Goal: Complete application form

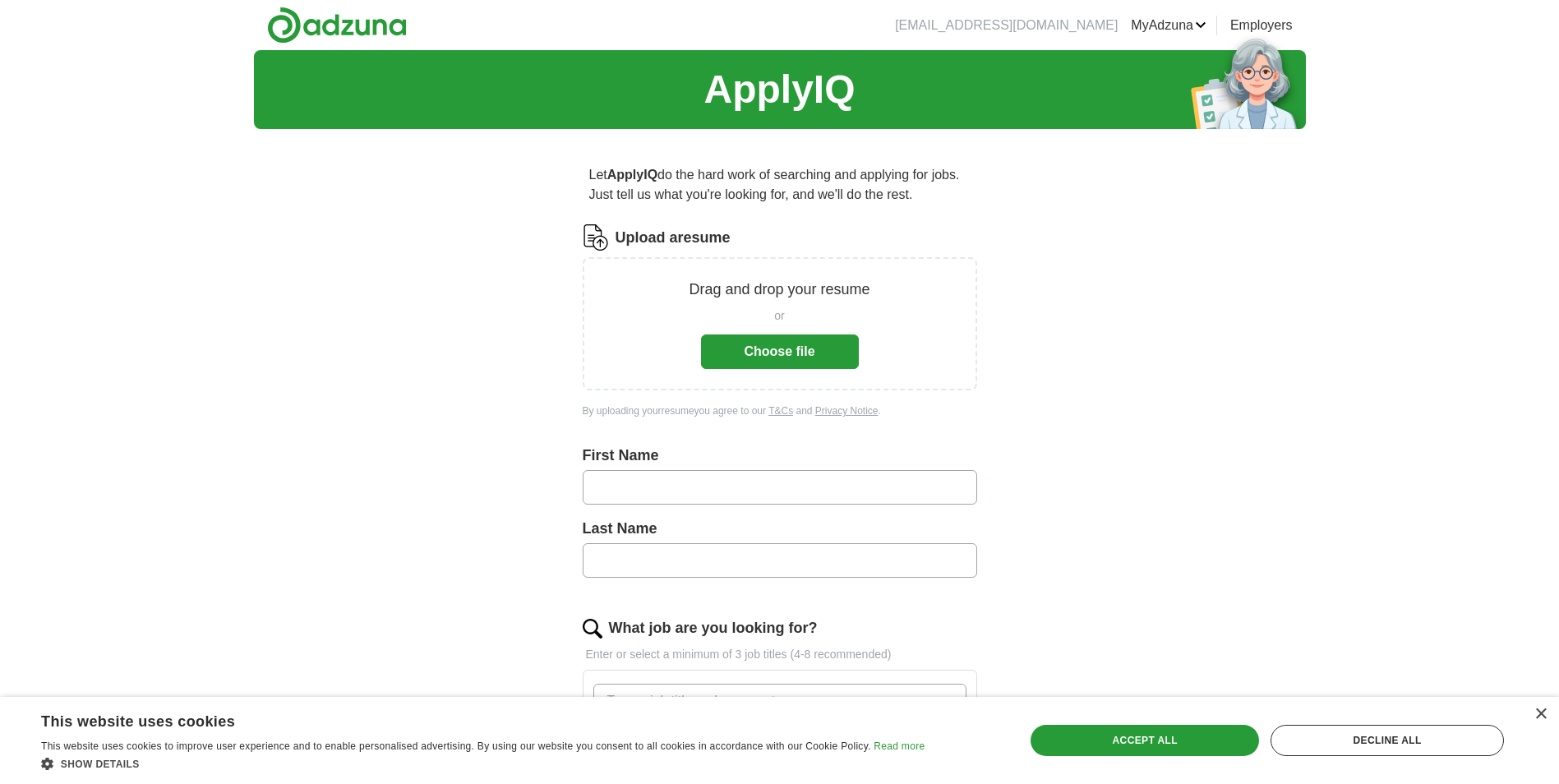
click at [743, 346] on button "Choose file" at bounding box center [779, 352] width 158 height 34
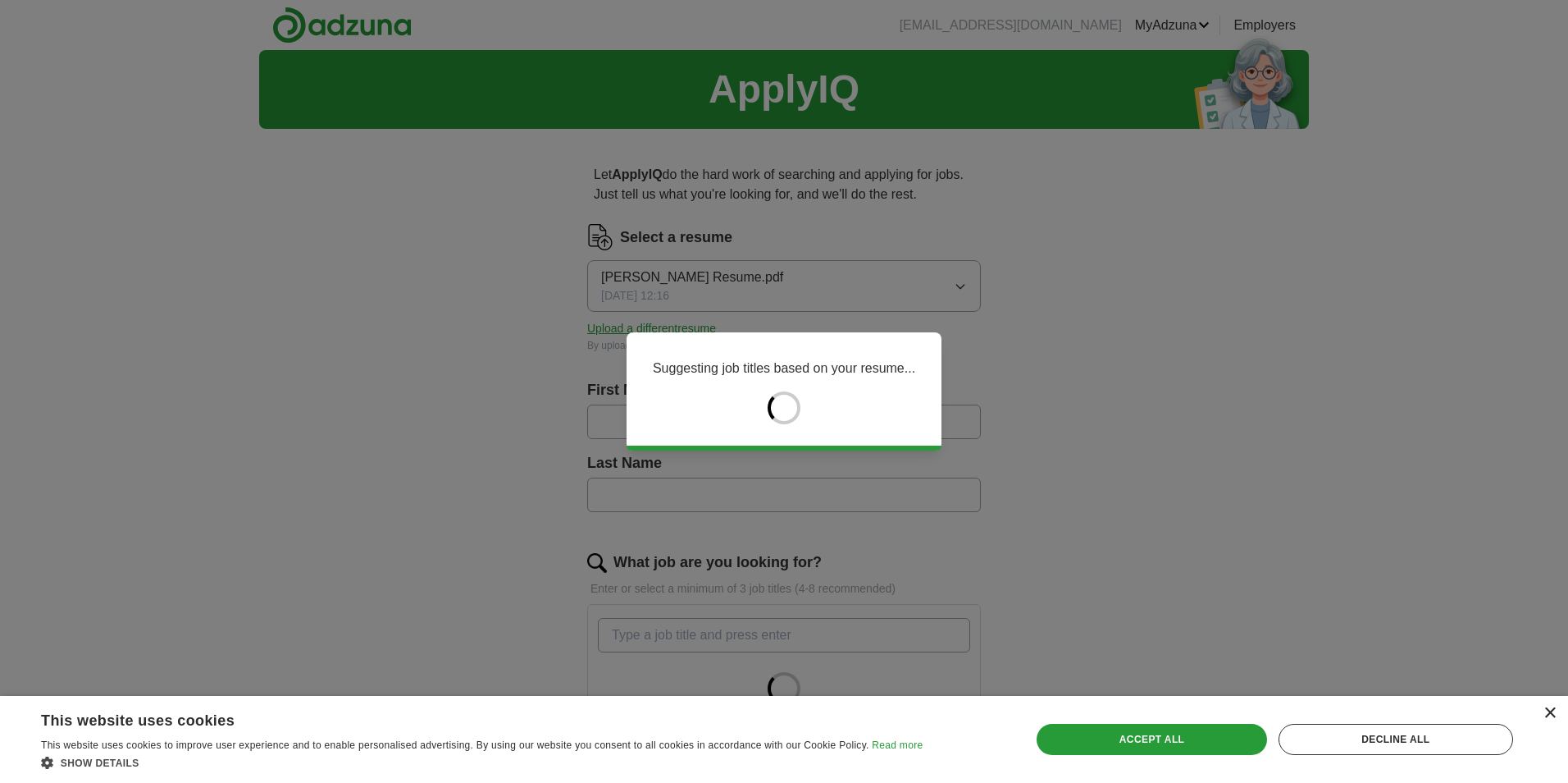
click at [1553, 712] on div "×" at bounding box center [1549, 713] width 12 height 12
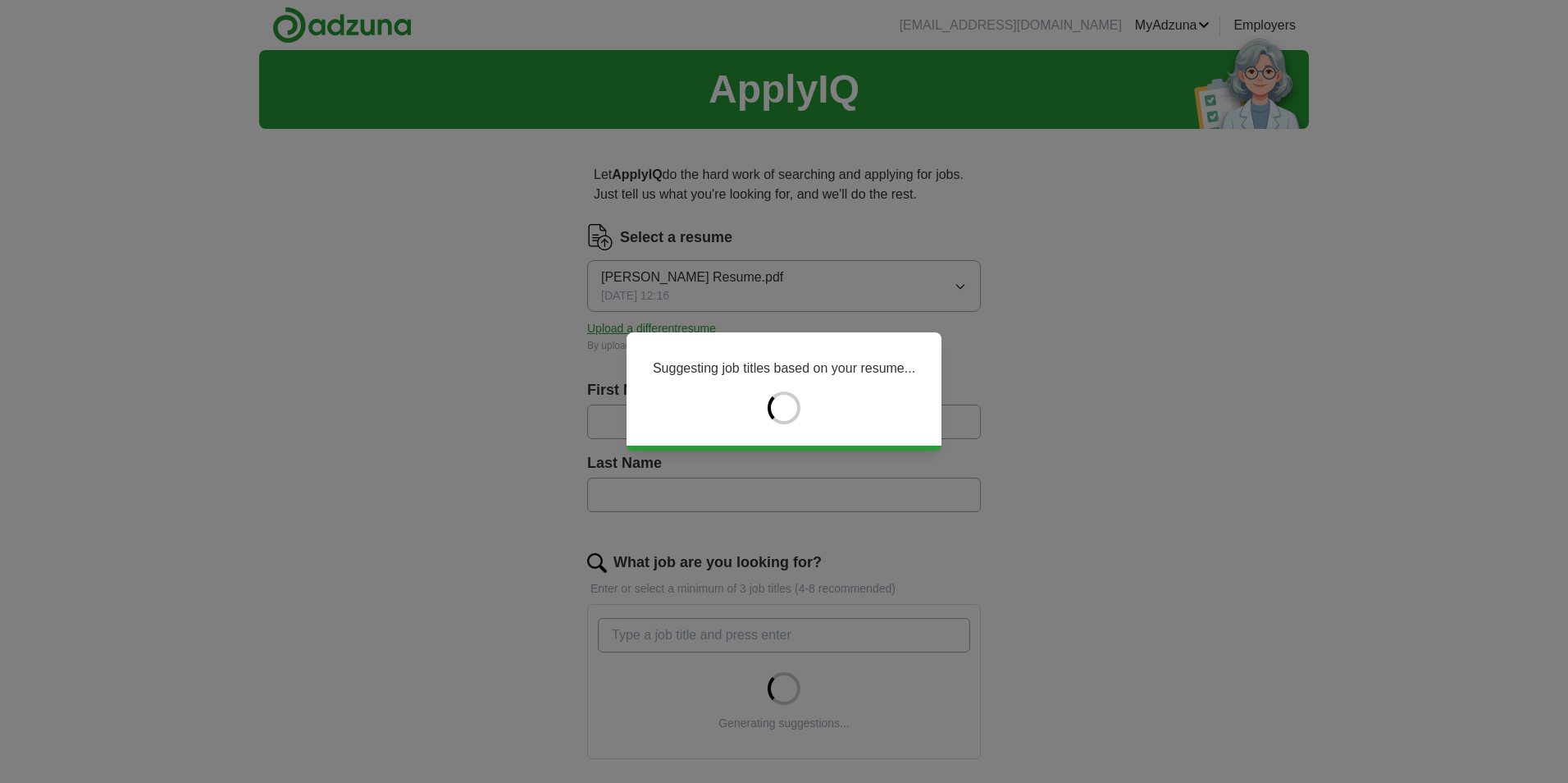
type input "*****"
type input "******"
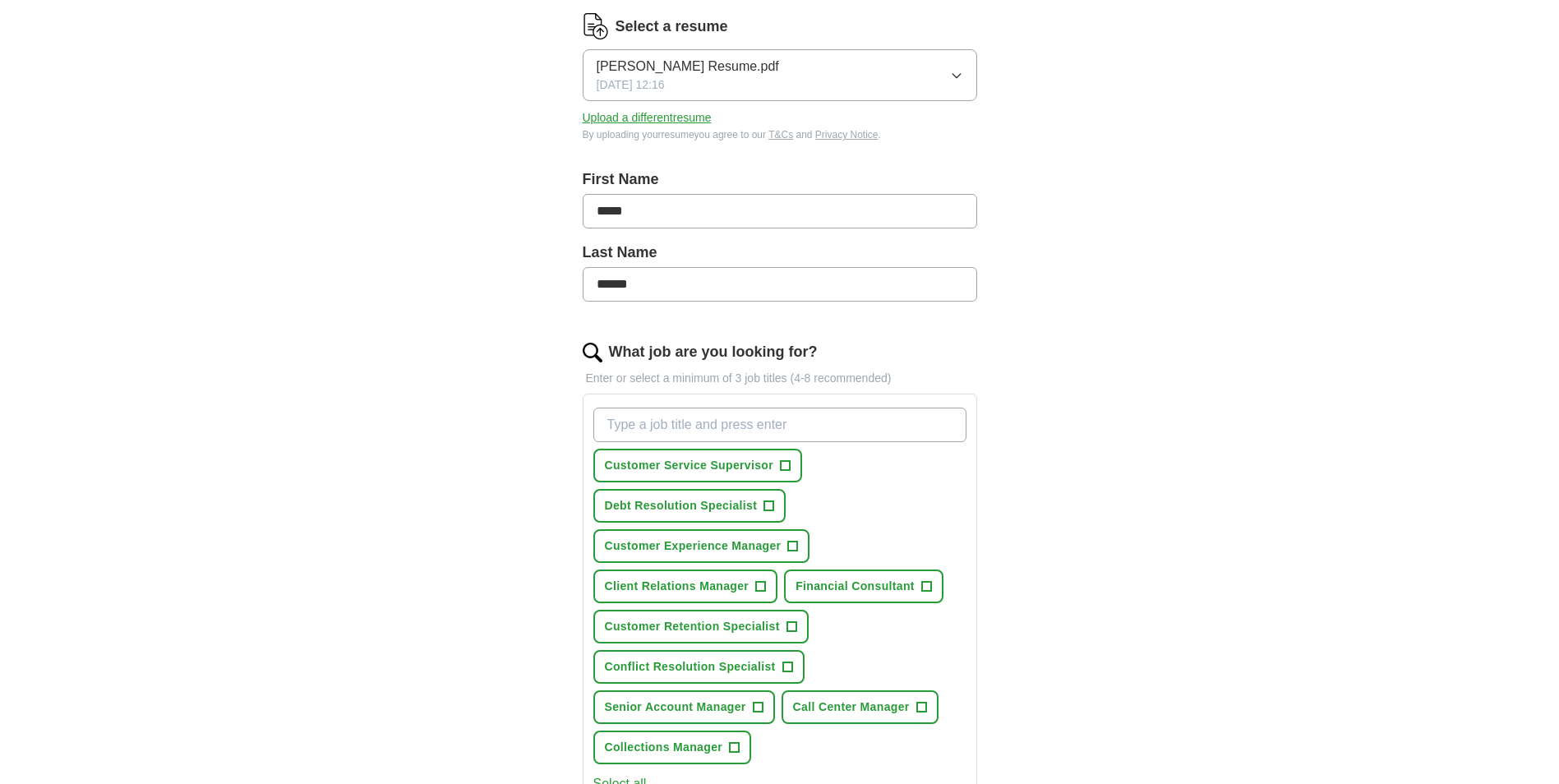
scroll to position [247, 0]
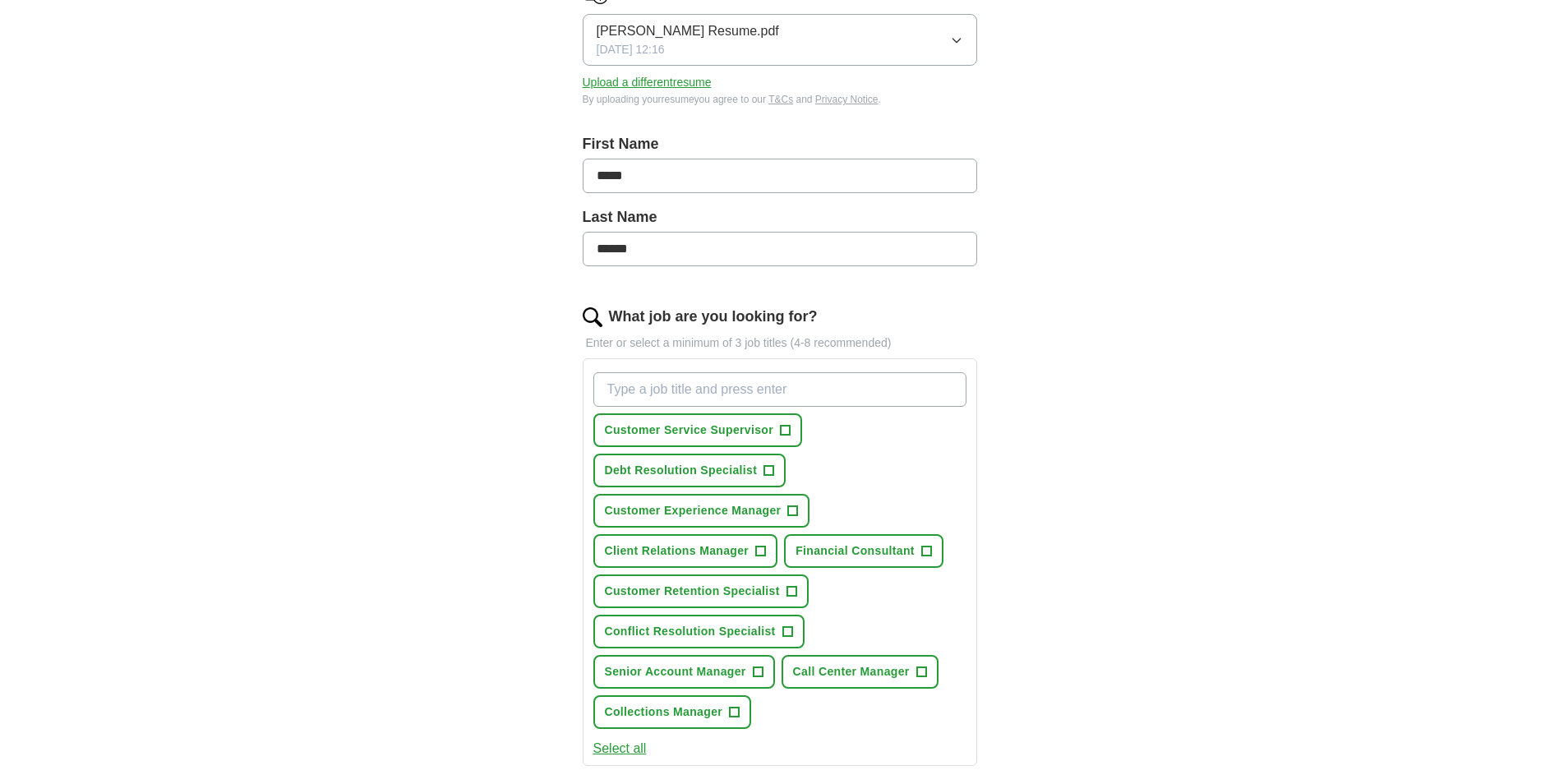
click at [732, 394] on input "What job are you looking for?" at bounding box center [780, 389] width 373 height 34
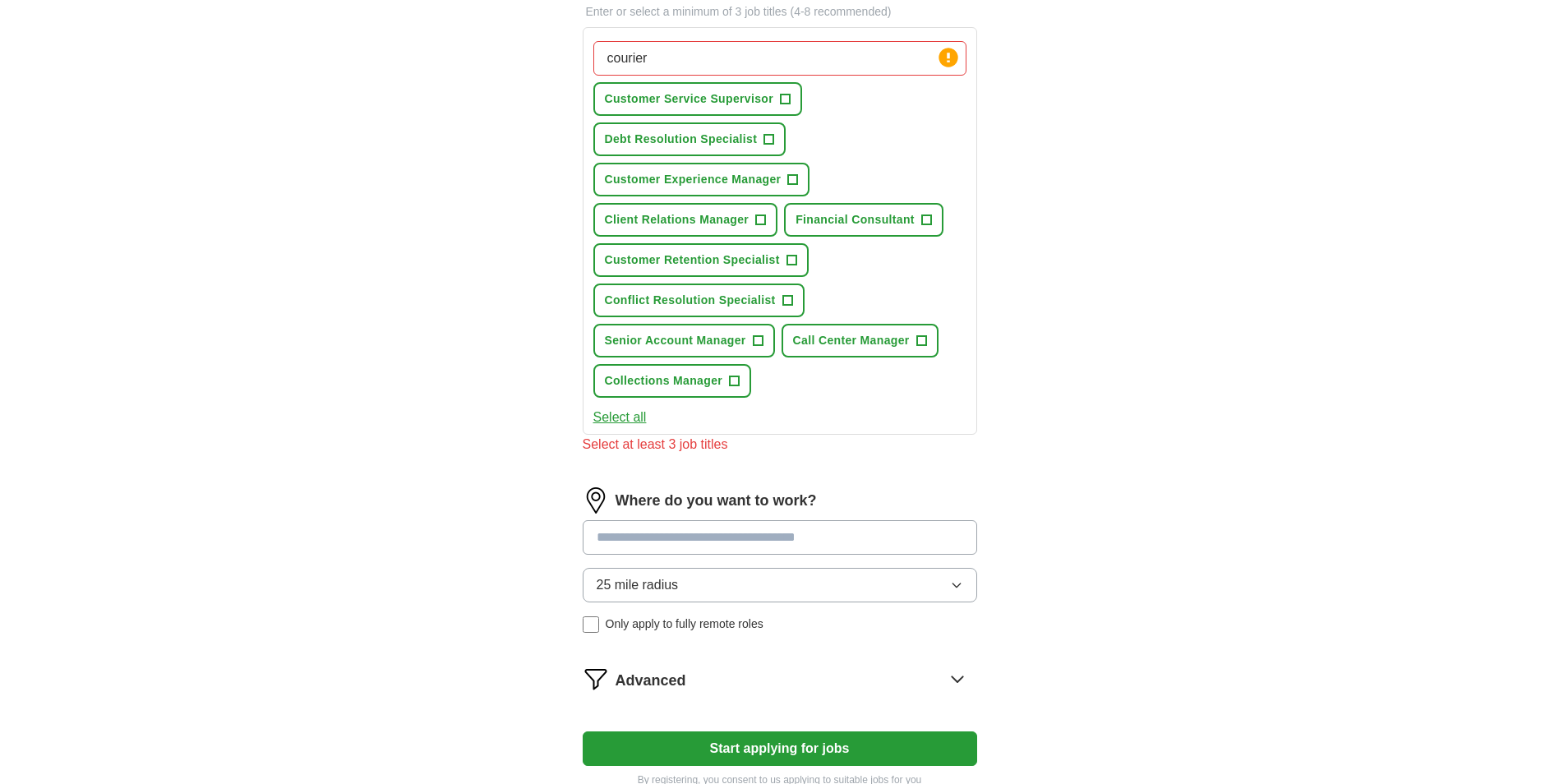
scroll to position [575, 0]
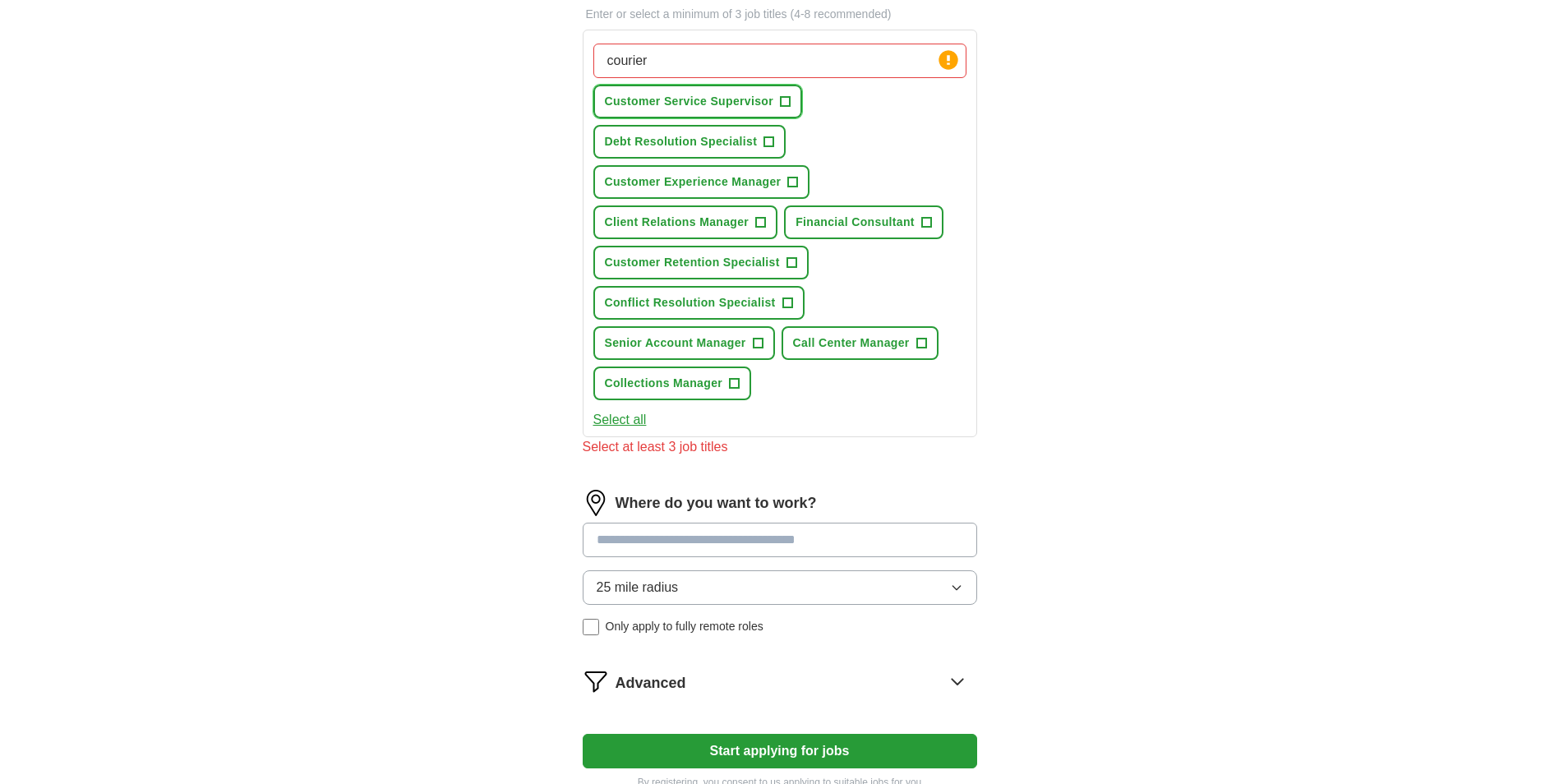
click at [787, 104] on span "+" at bounding box center [785, 101] width 9 height 13
click at [737, 53] on input "courier" at bounding box center [780, 60] width 373 height 34
click at [625, 417] on button "Select all" at bounding box center [620, 419] width 53 height 20
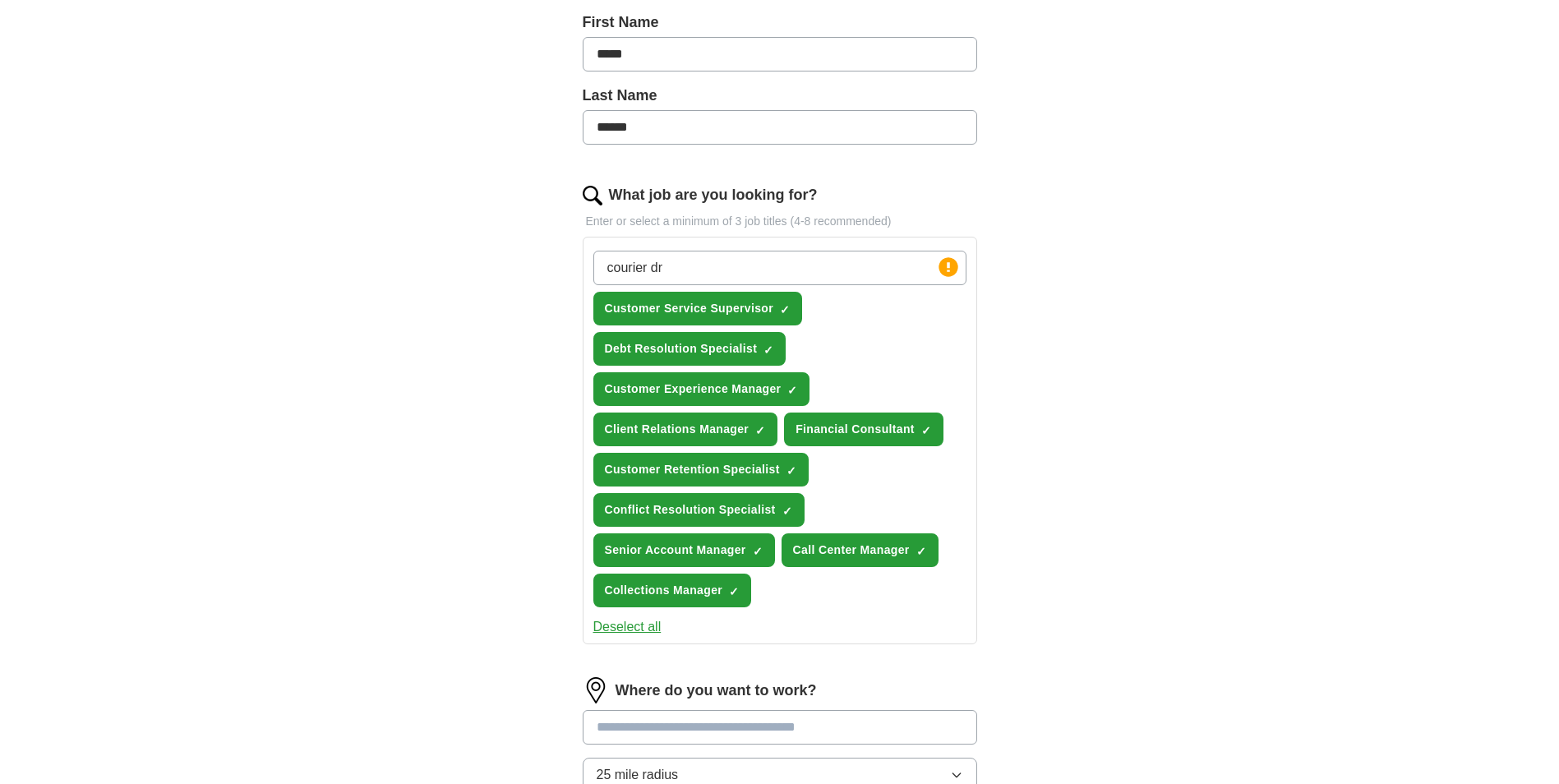
scroll to position [329, 0]
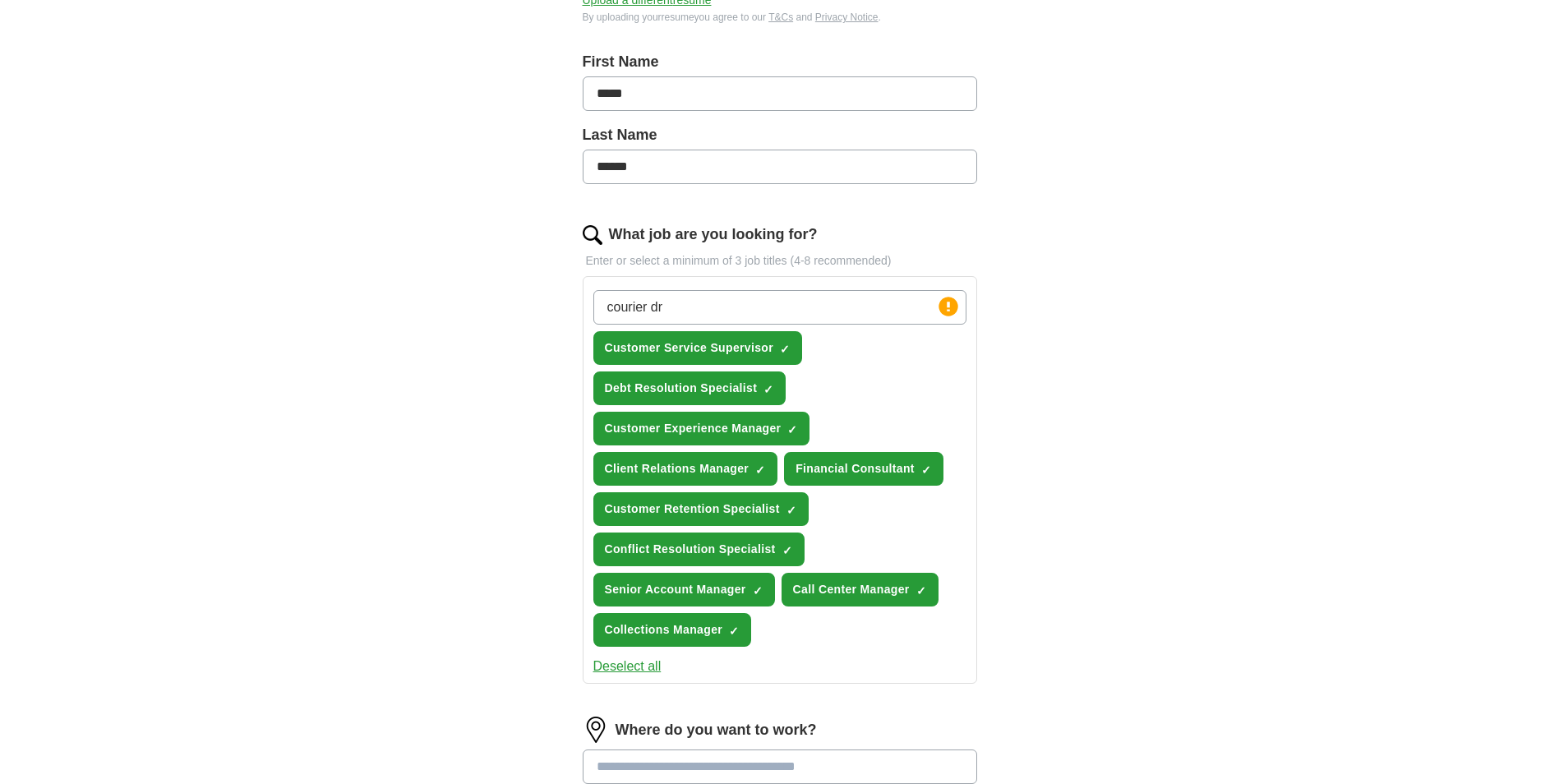
click at [695, 310] on input "courier dr" at bounding box center [780, 307] width 373 height 34
type input "courier"
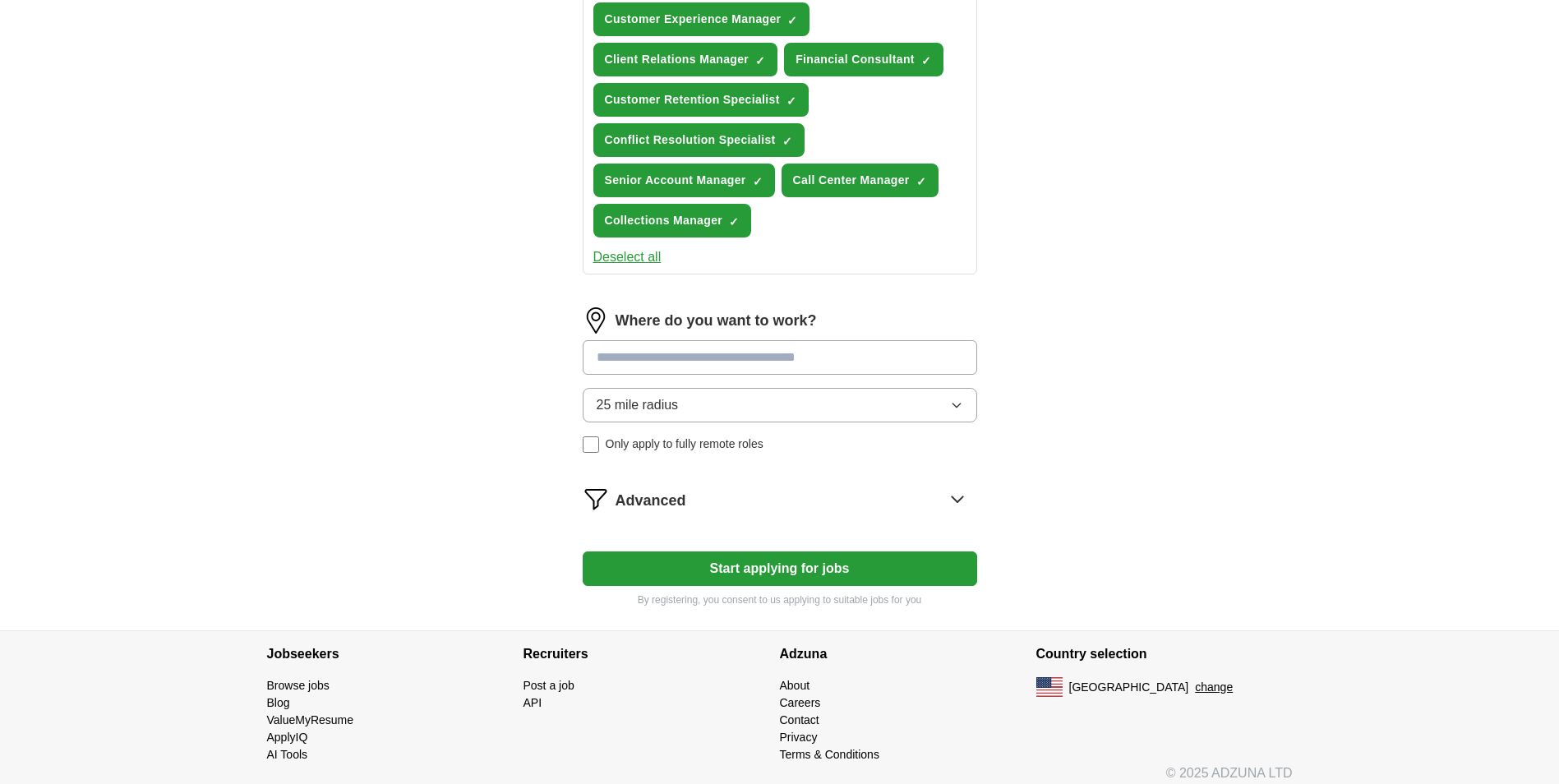
scroll to position [739, 0]
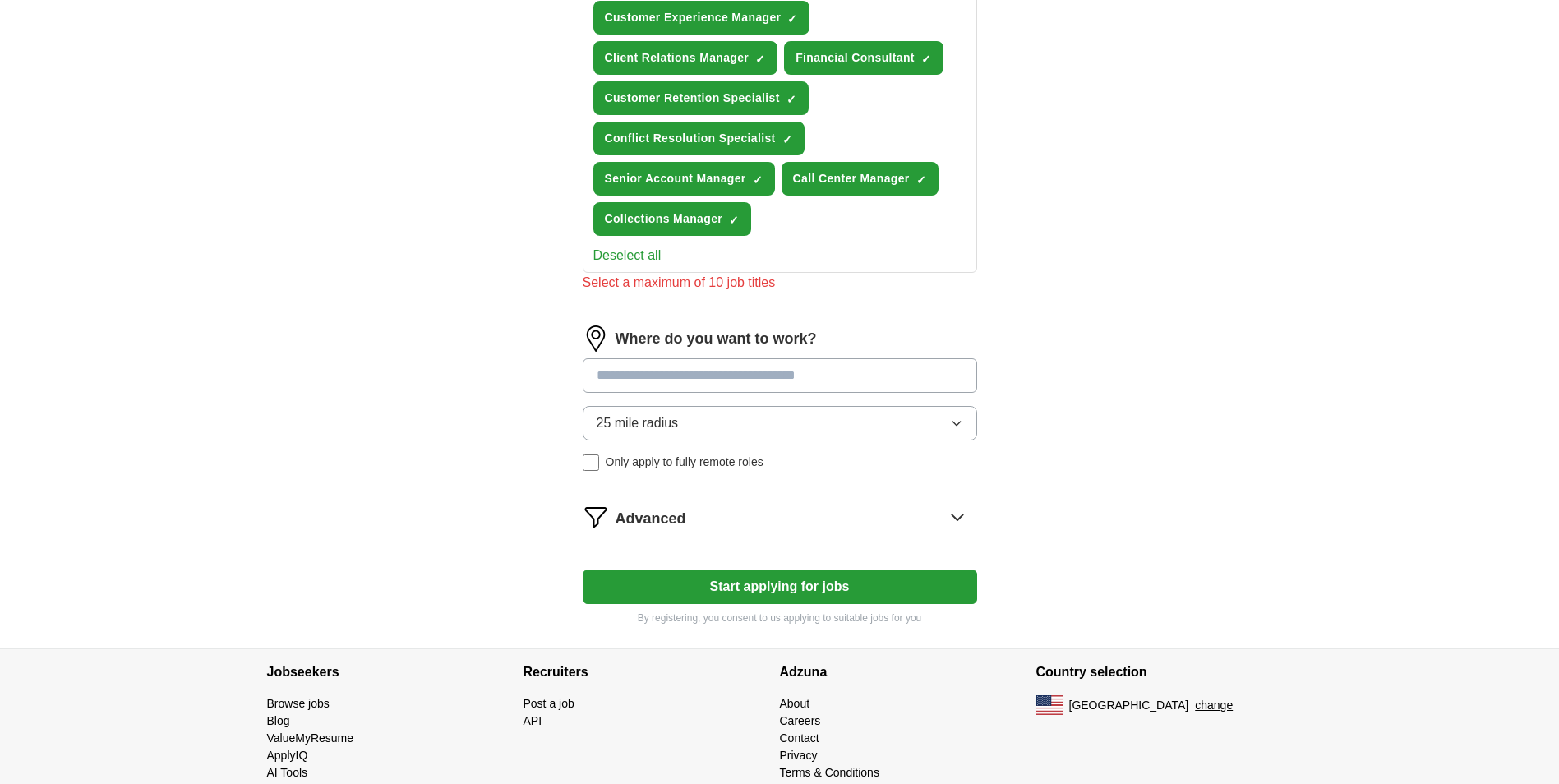
click at [792, 558] on form "Select a resume [PERSON_NAME] Resume.pdf [DATE] 12:16 Upload a different resume…" at bounding box center [779, 55] width 394 height 1140
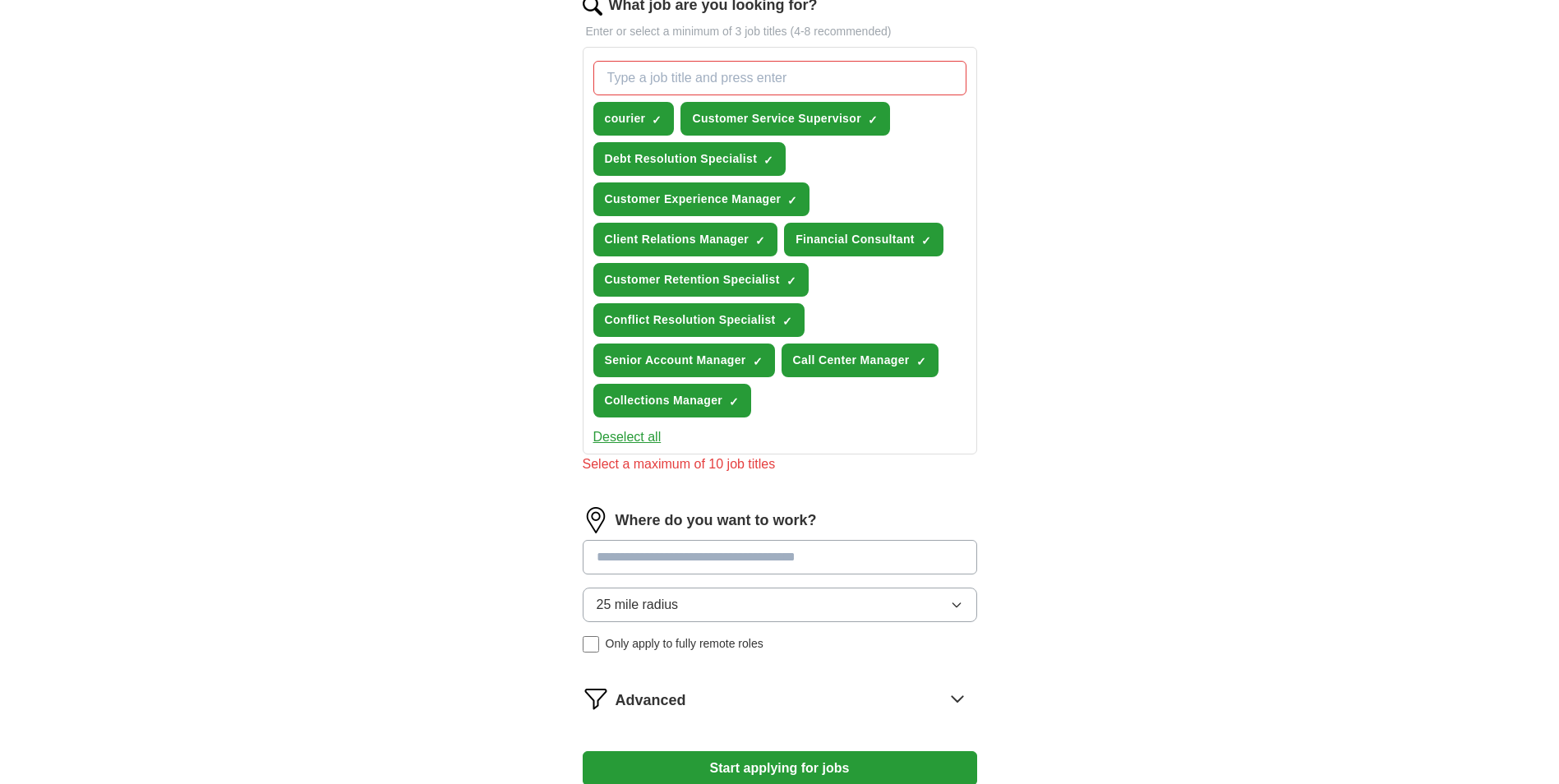
scroll to position [492, 0]
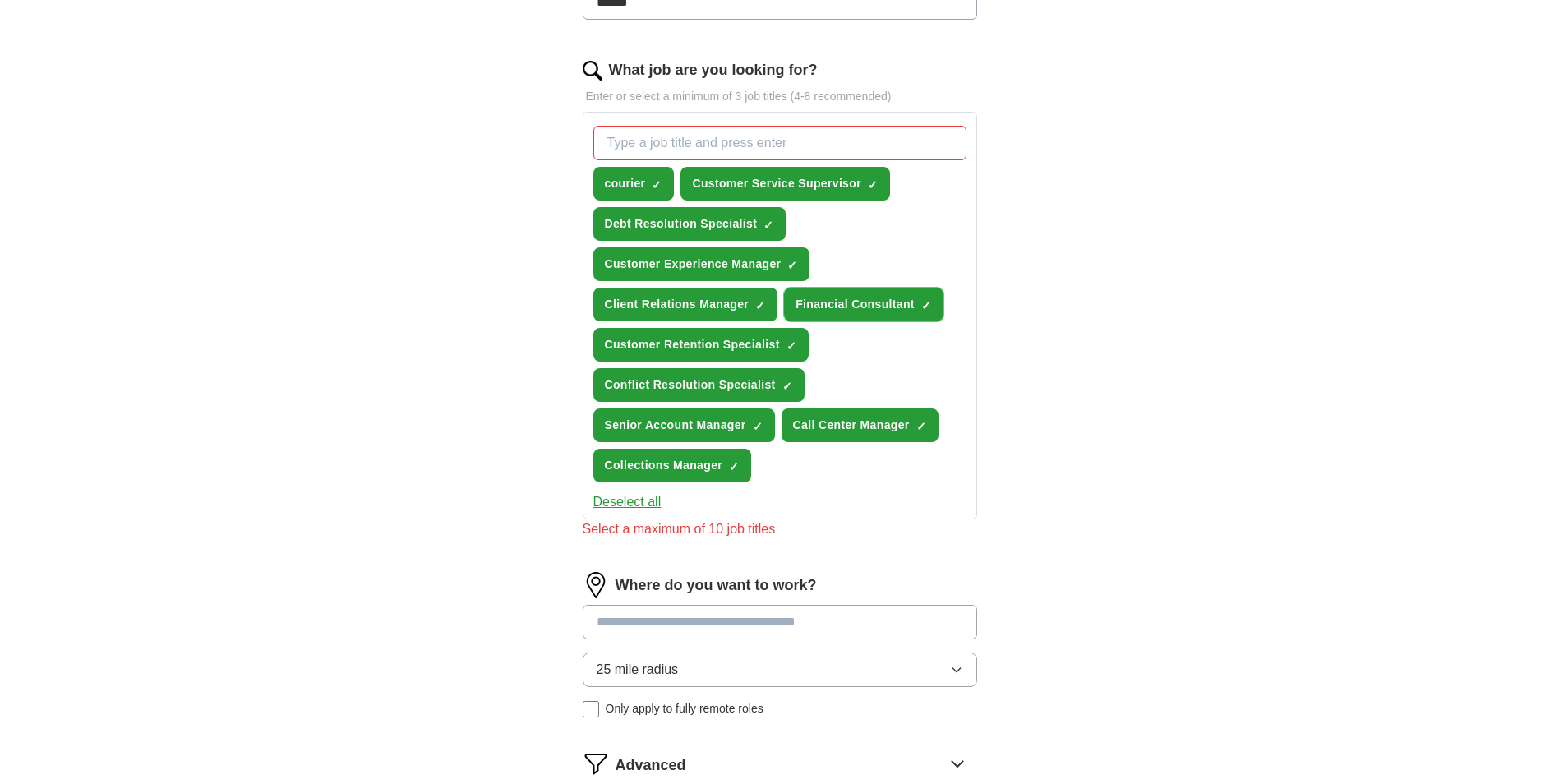
click at [0, 0] on span "×" at bounding box center [0, 0] width 0 height 0
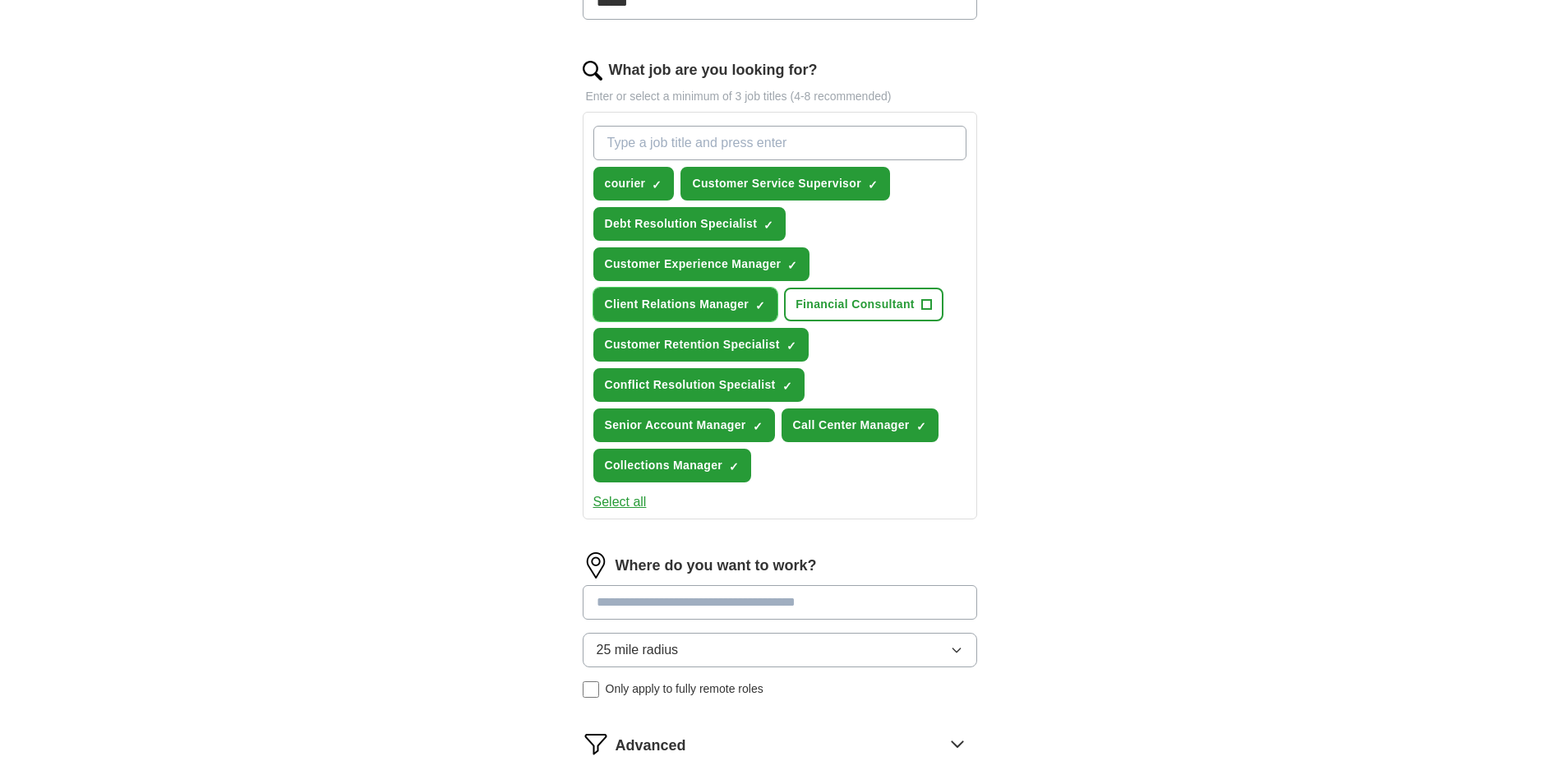
click at [0, 0] on span "×" at bounding box center [0, 0] width 0 height 0
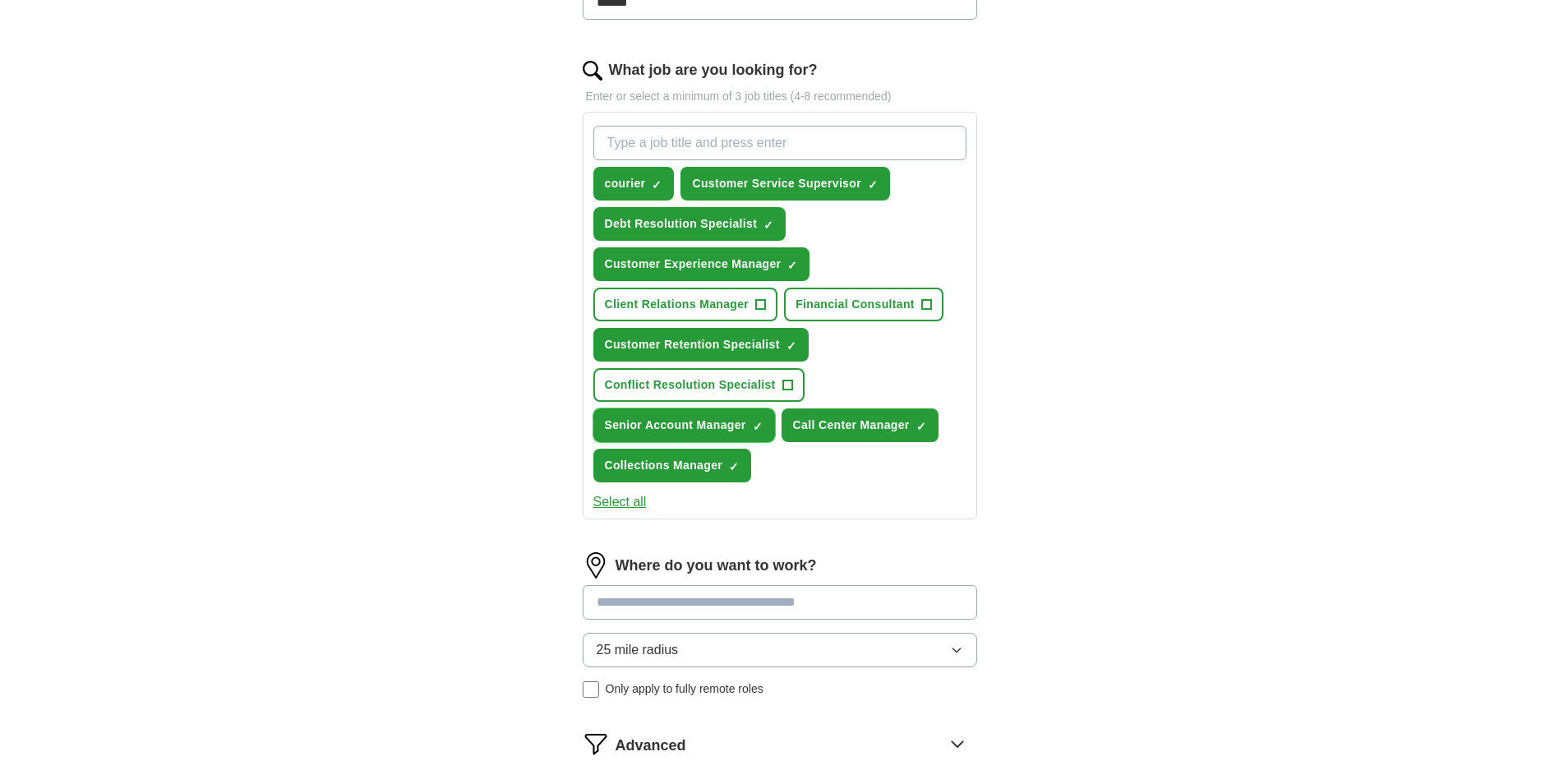
click at [0, 0] on span "×" at bounding box center [0, 0] width 0 height 0
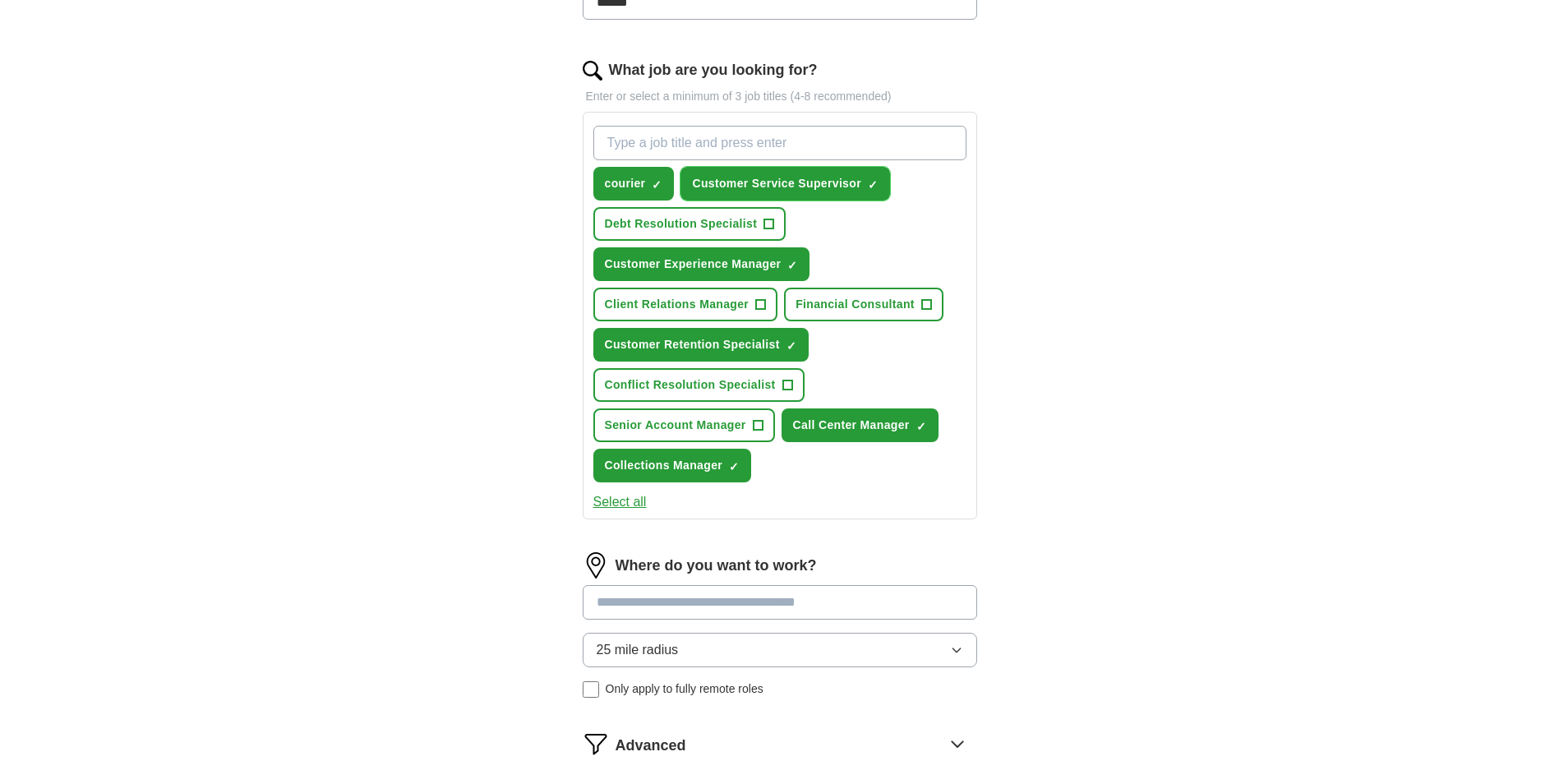
click at [867, 177] on button "Customer Service Supervisor ✓ ×" at bounding box center [785, 183] width 210 height 34
click at [0, 0] on span "×" at bounding box center [0, 0] width 0 height 0
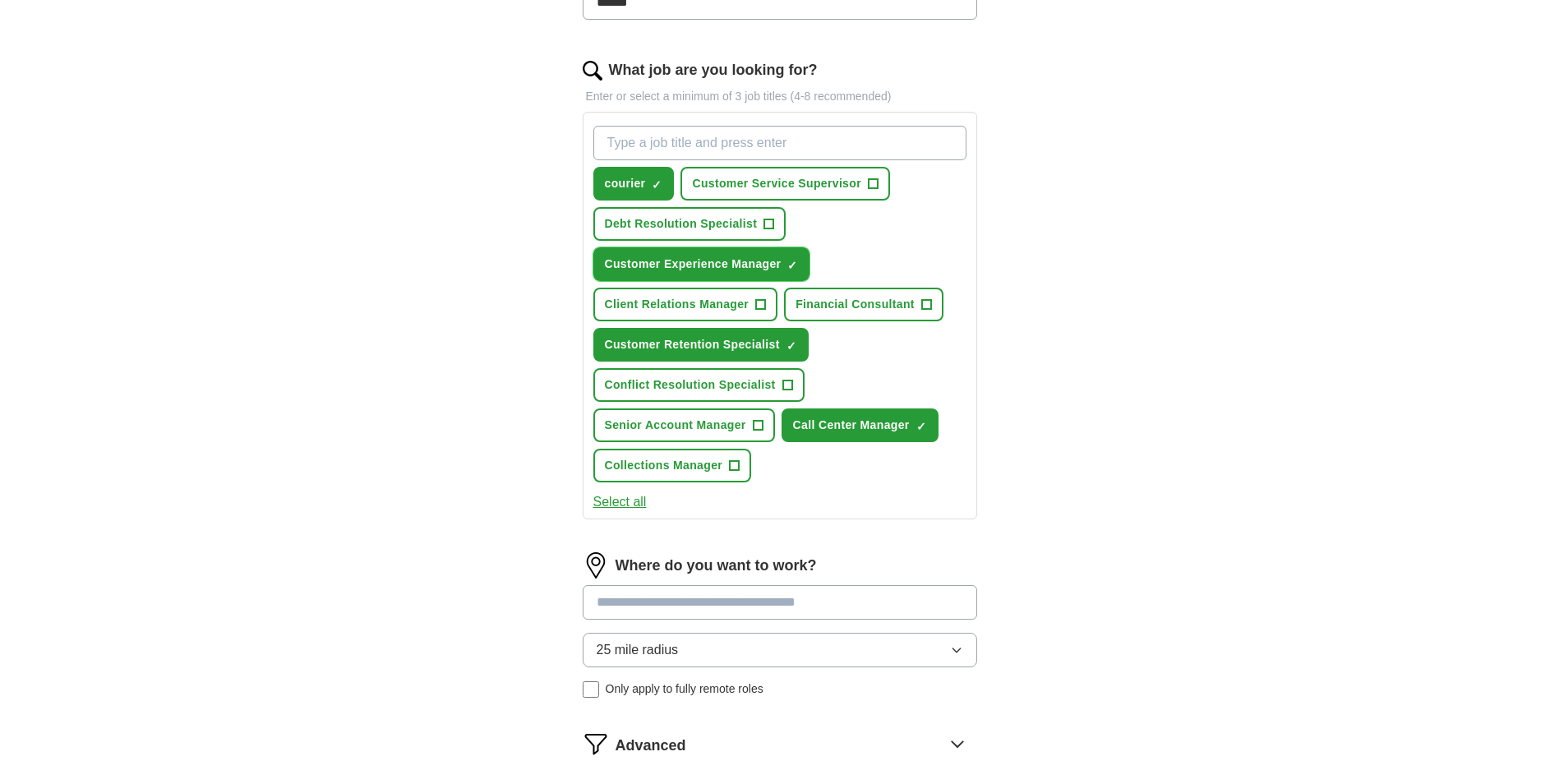
click at [0, 0] on span "×" at bounding box center [0, 0] width 0 height 0
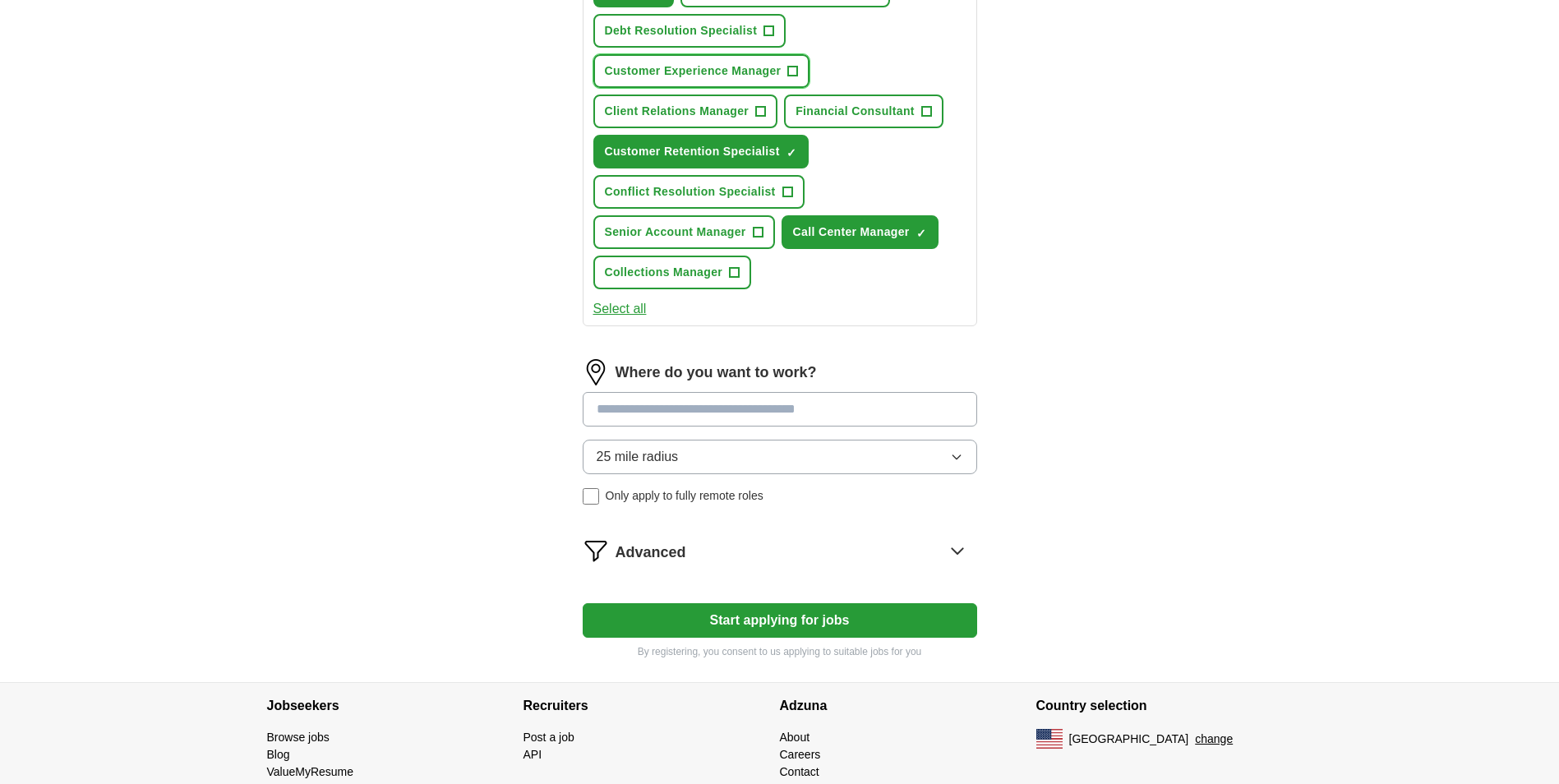
scroll to position [739, 0]
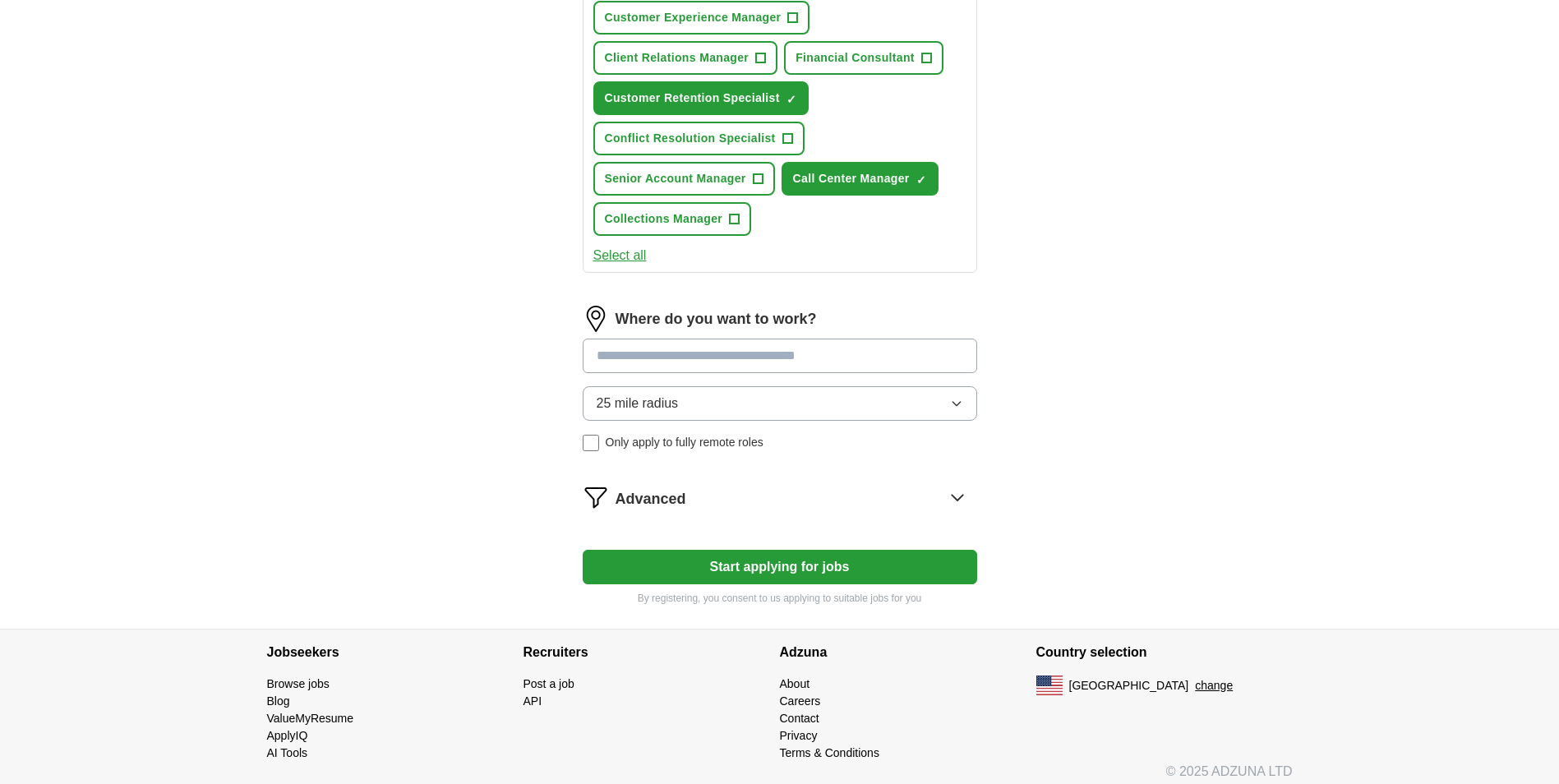
click at [781, 562] on button "Start applying for jobs" at bounding box center [779, 567] width 394 height 34
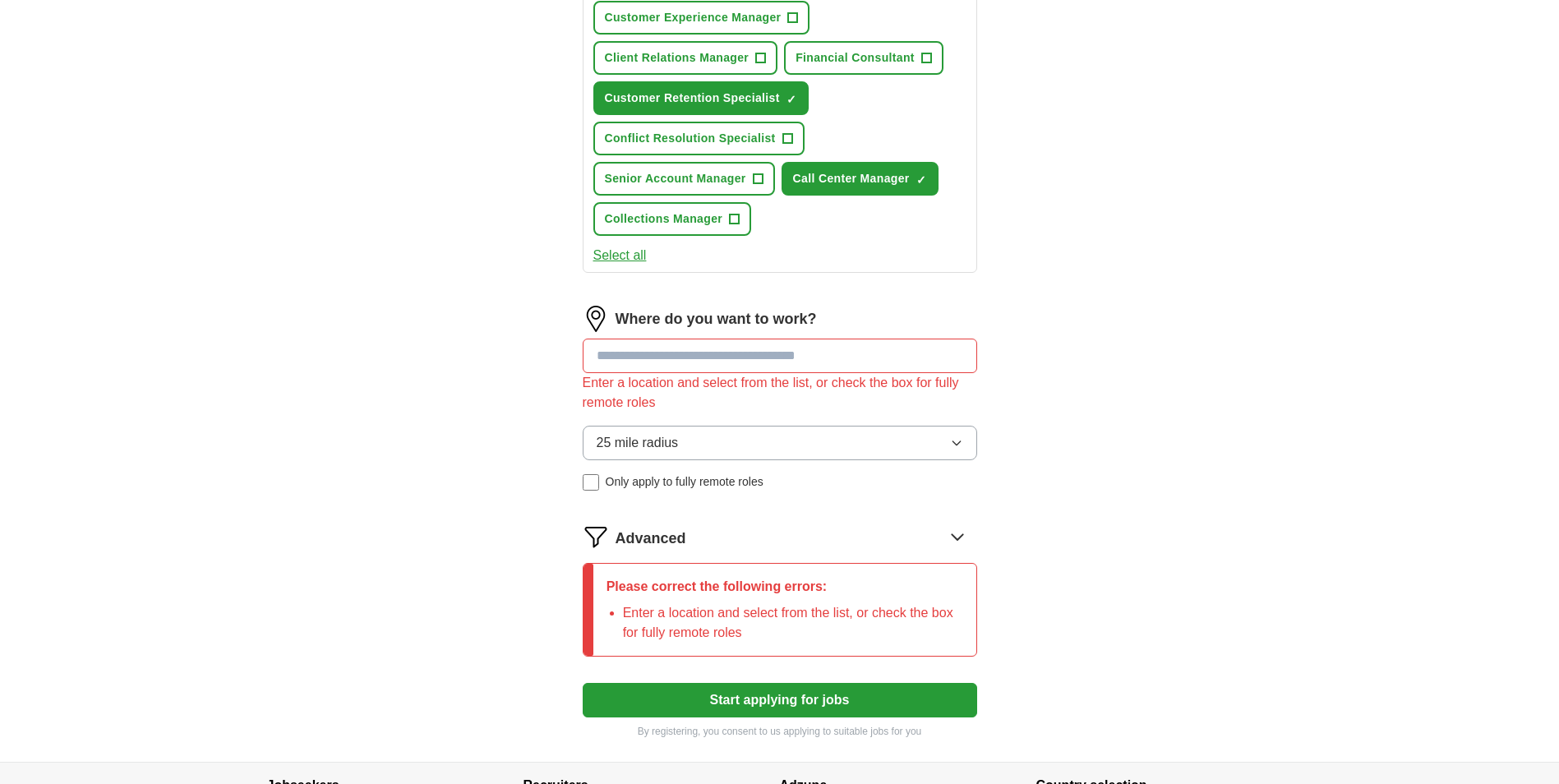
click at [750, 351] on input at bounding box center [779, 355] width 394 height 34
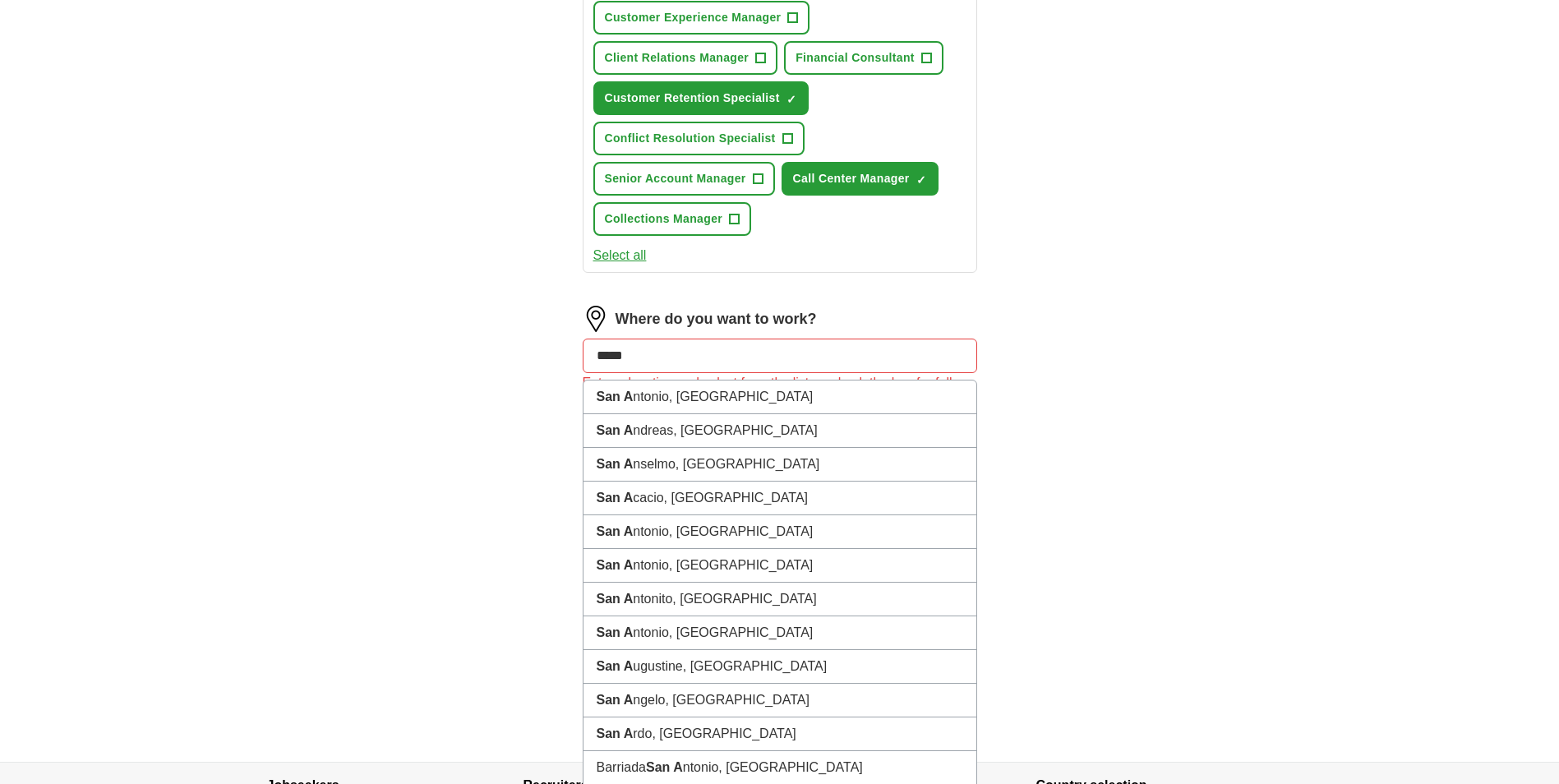
type input "******"
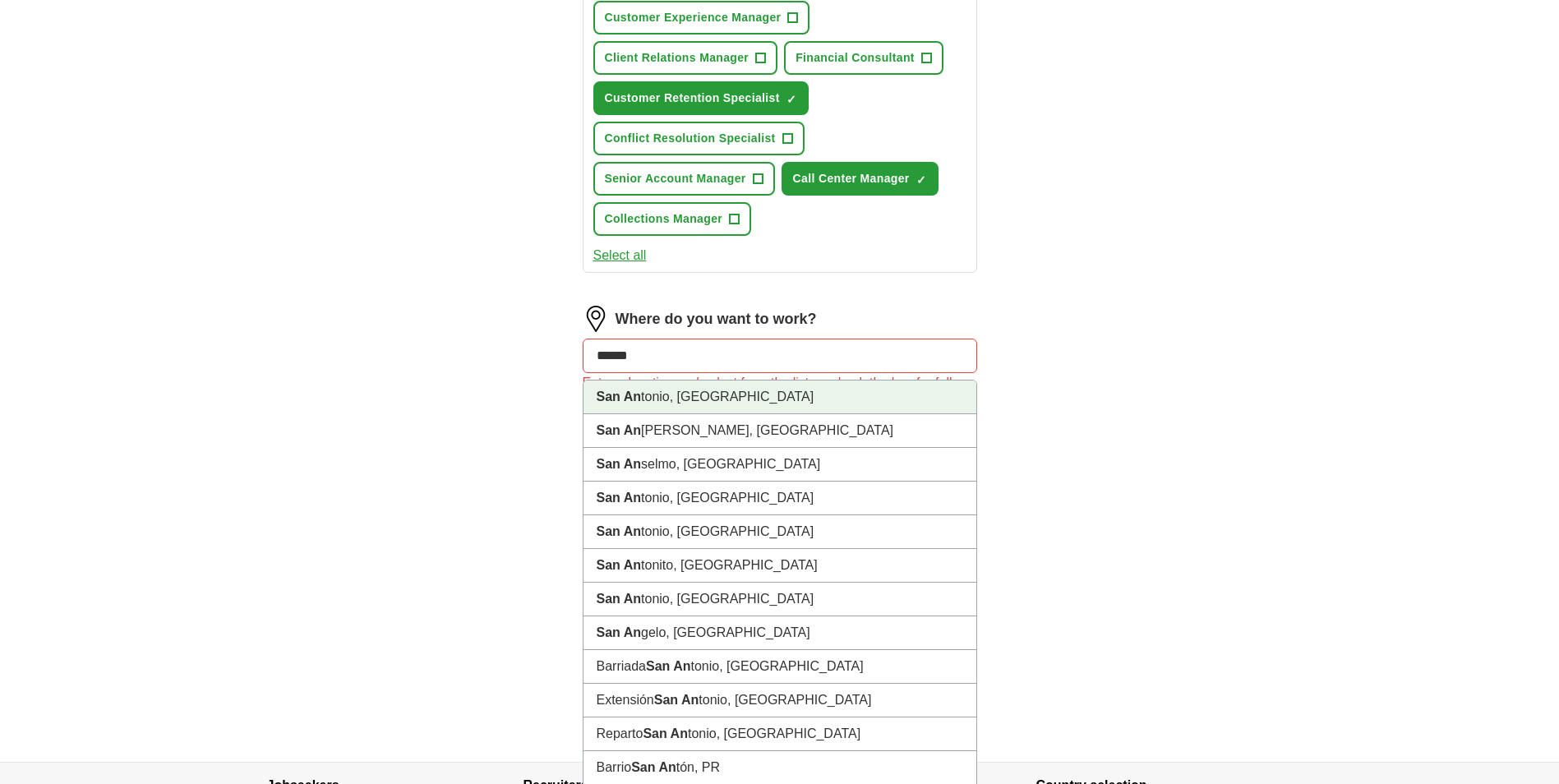
click at [698, 396] on li "San An tonio, [GEOGRAPHIC_DATA]" at bounding box center [779, 397] width 393 height 34
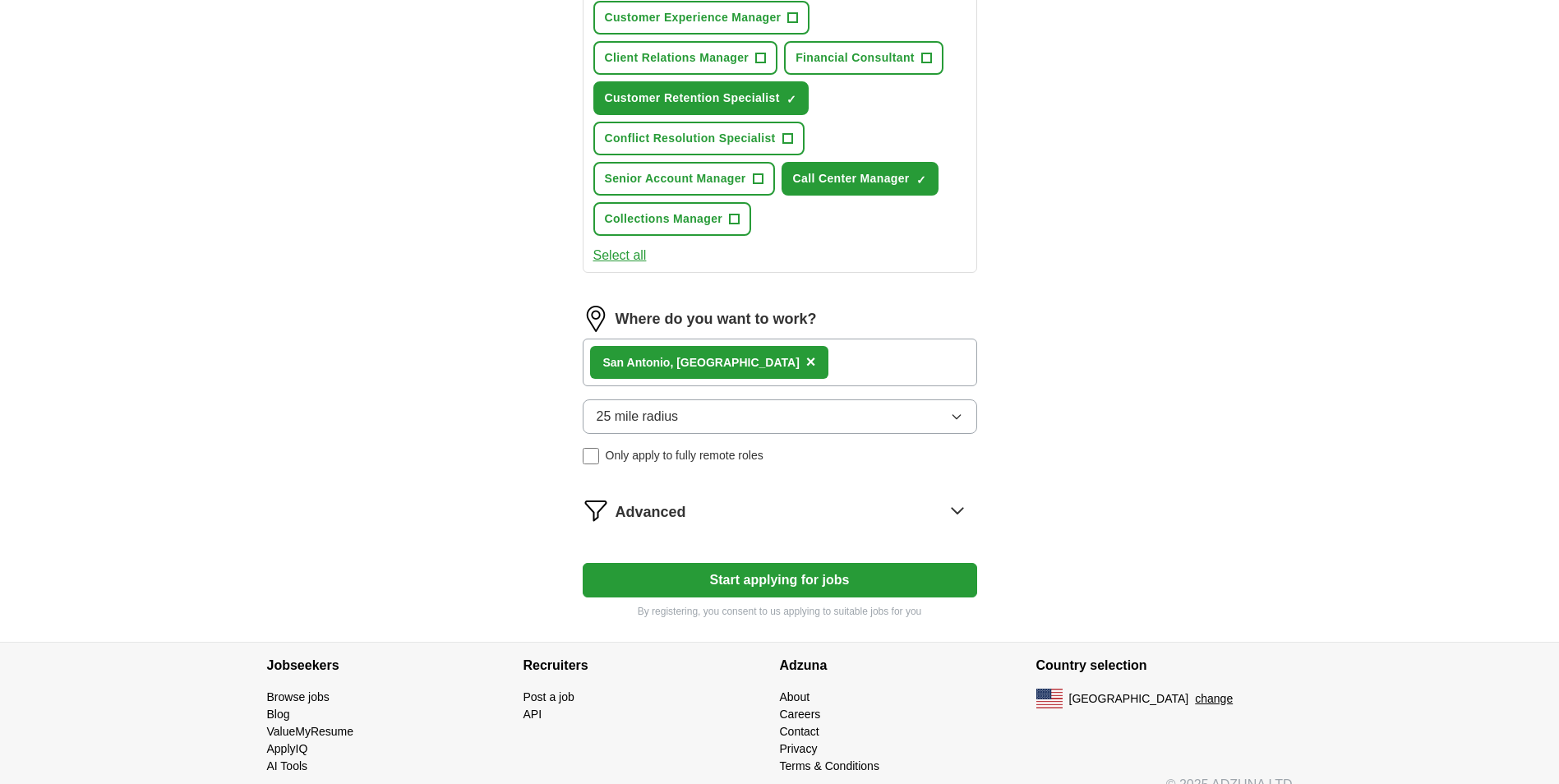
click at [851, 576] on button "Start applying for jobs" at bounding box center [779, 580] width 394 height 34
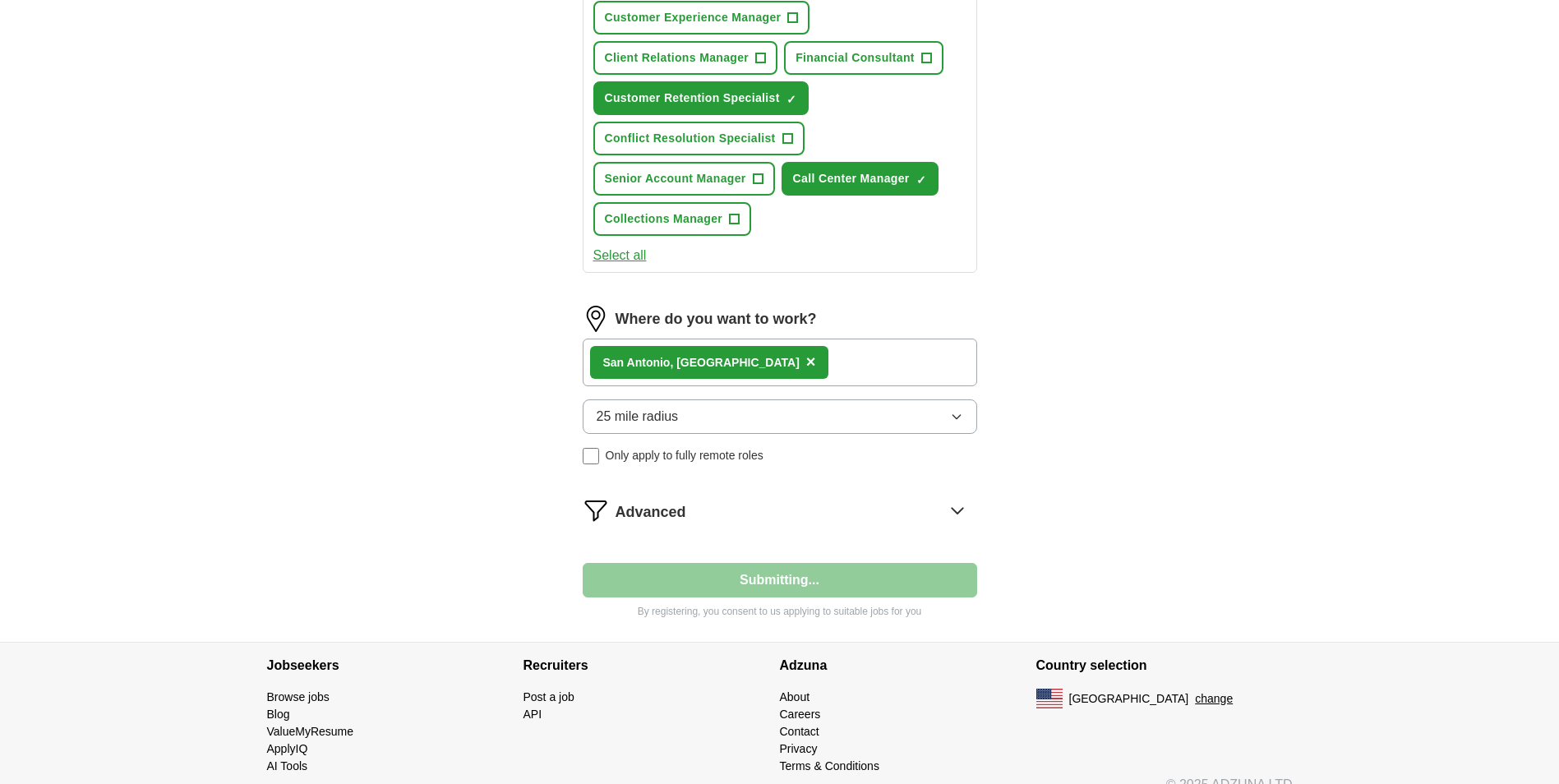
select select "**"
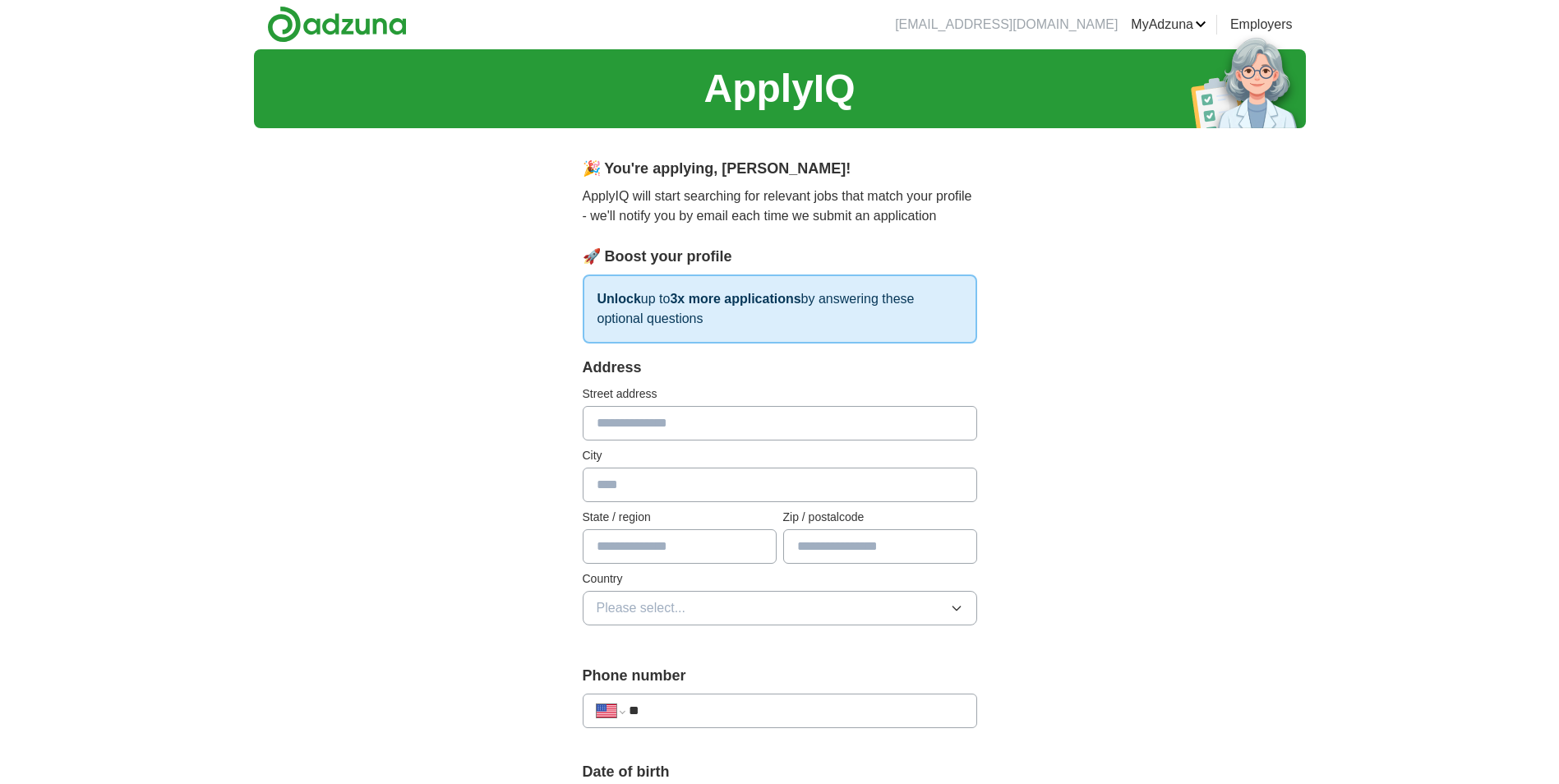
scroll to position [0, 0]
click at [684, 426] on input "text" at bounding box center [779, 423] width 394 height 34
type input "**********"
type input "**"
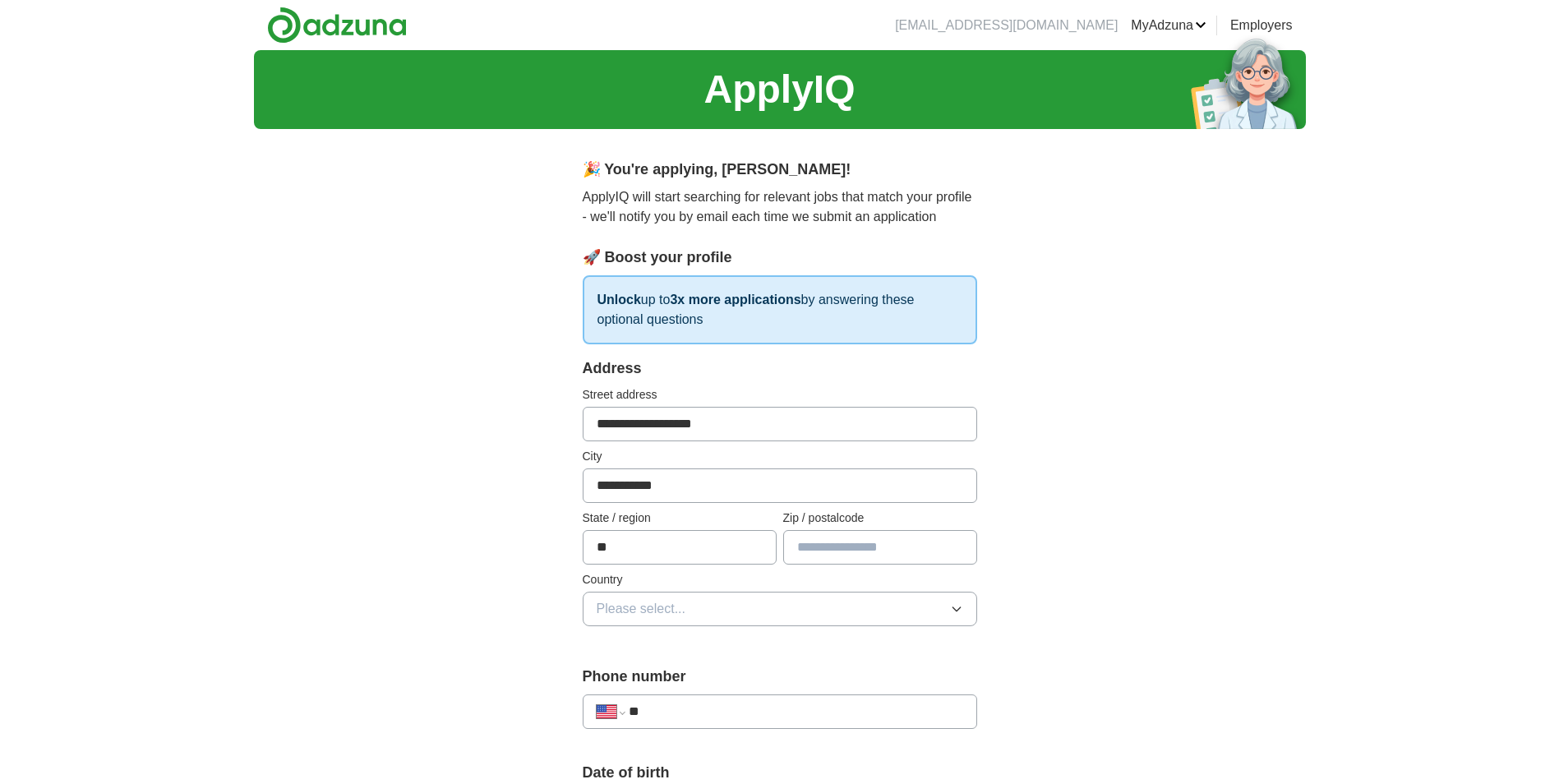
type input "*****"
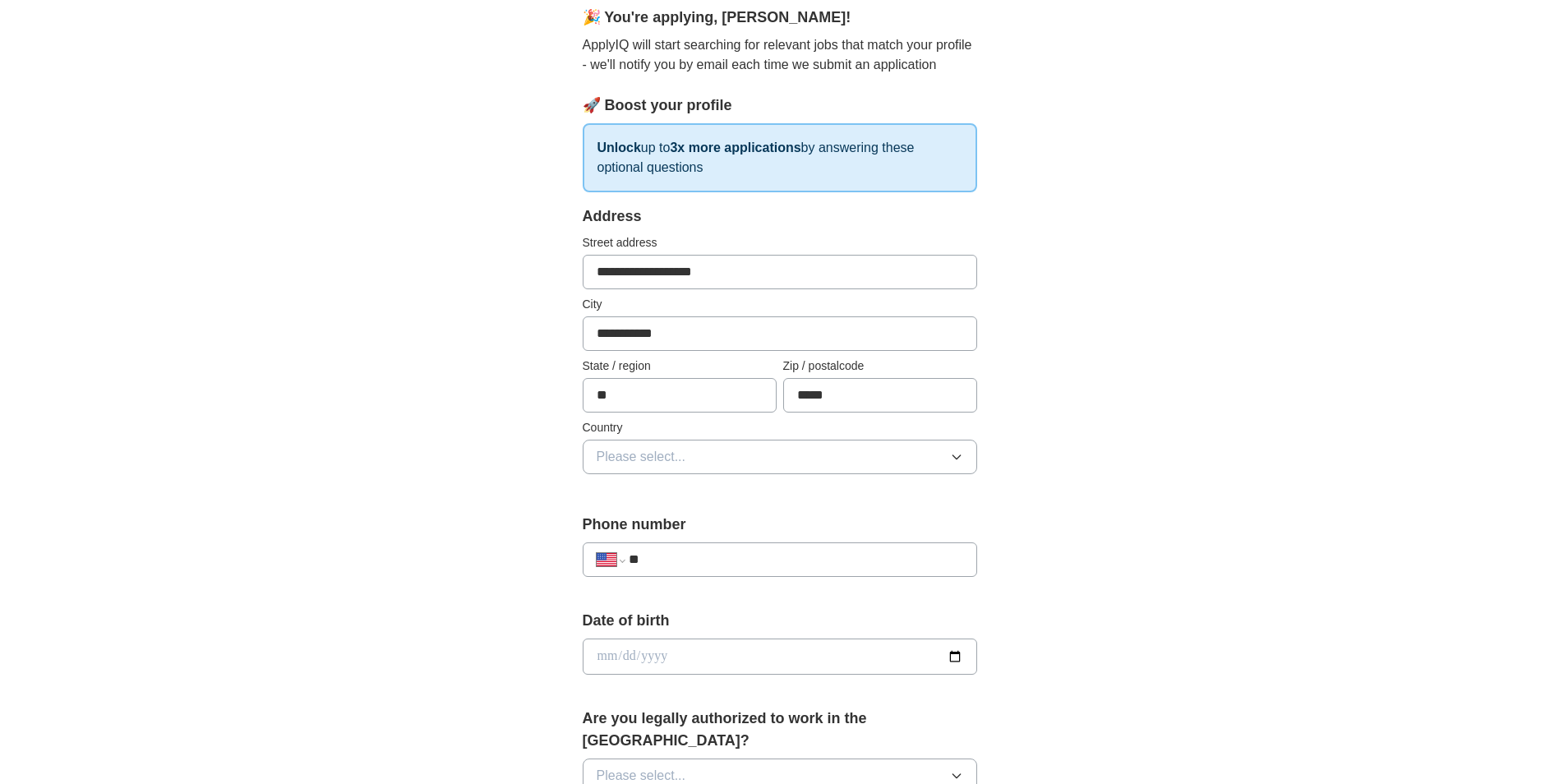
scroll to position [164, 0]
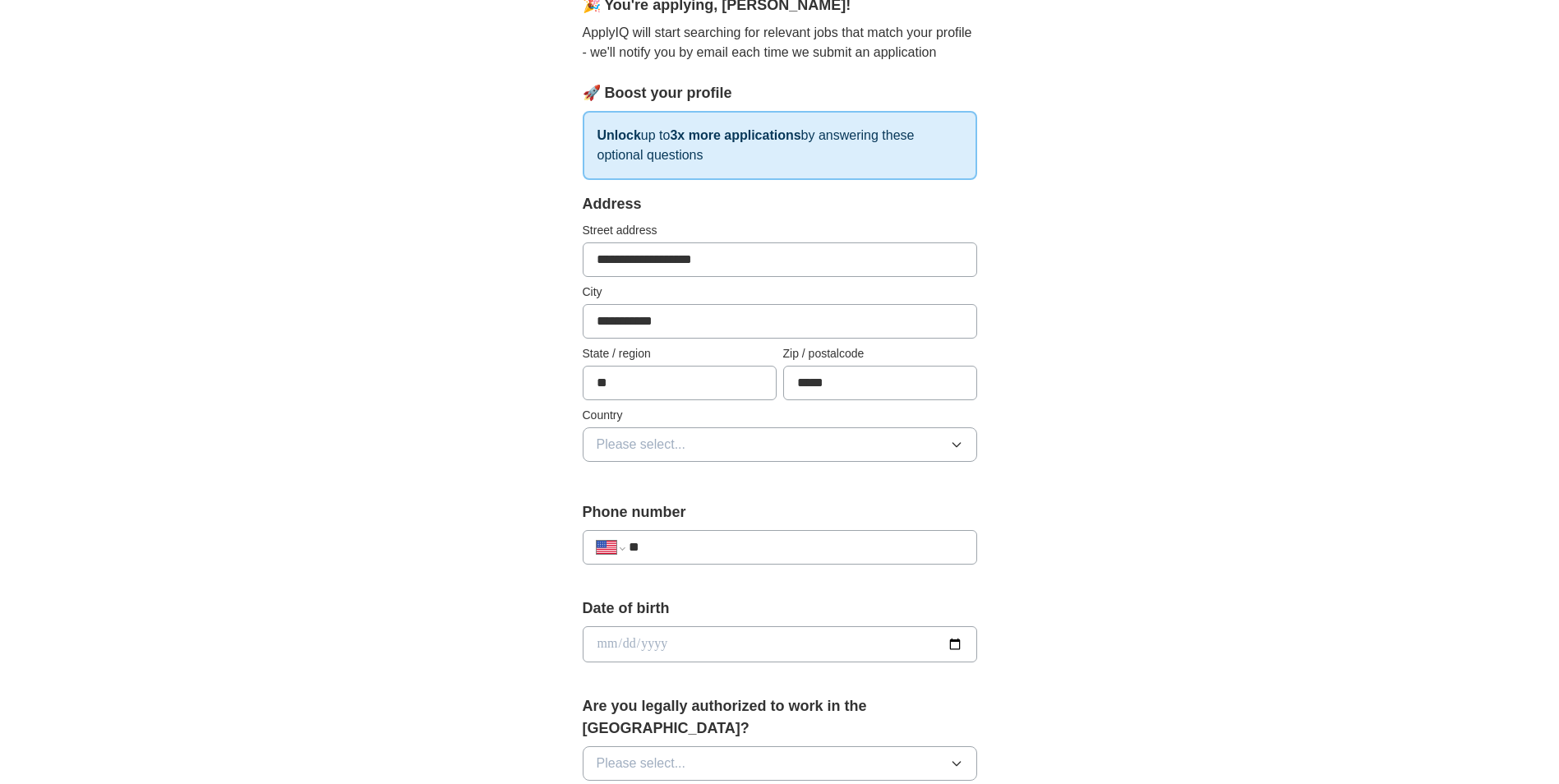
click at [783, 447] on button "Please select..." at bounding box center [779, 444] width 394 height 34
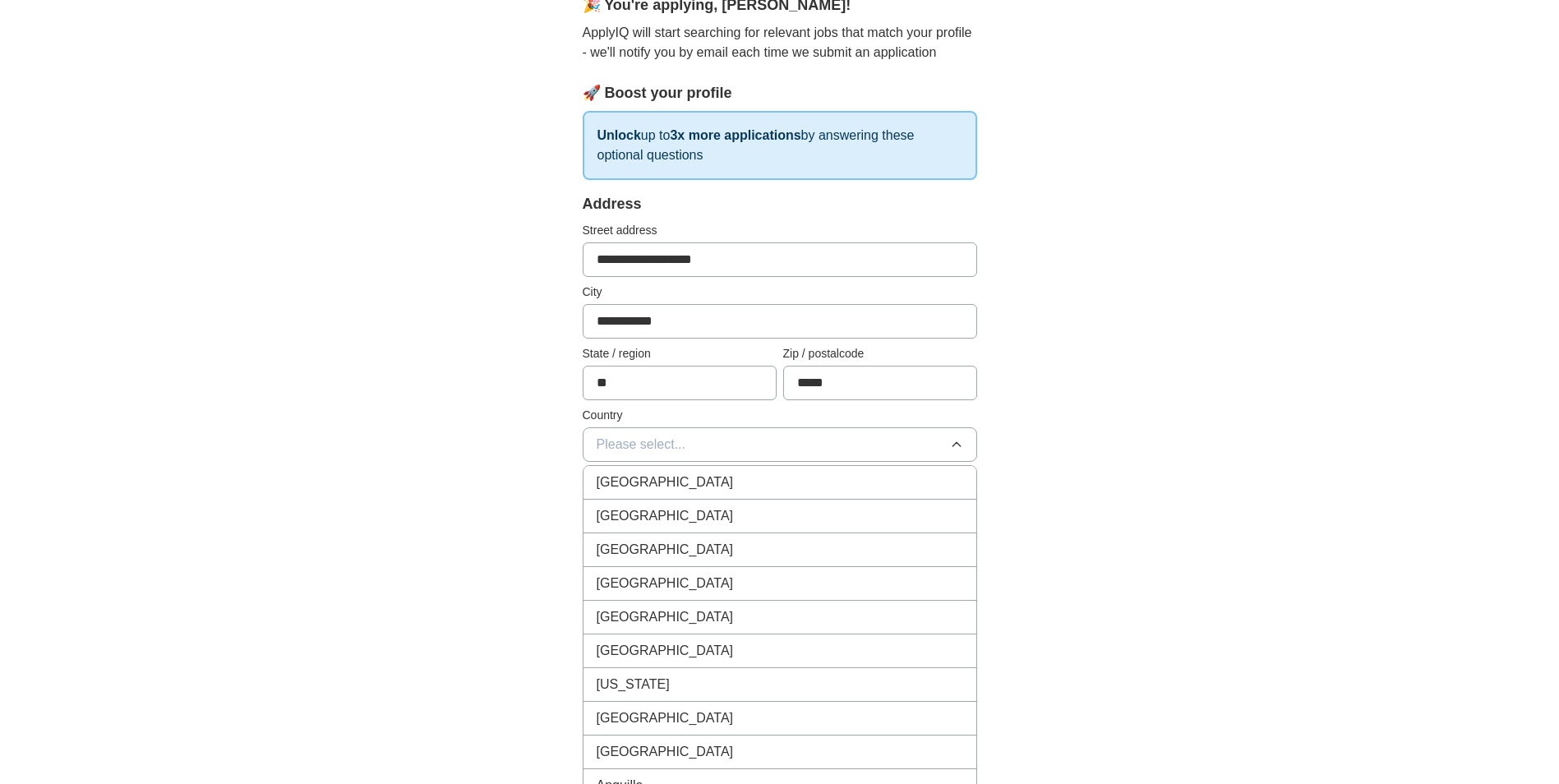
click at [682, 512] on div "[GEOGRAPHIC_DATA]" at bounding box center [779, 516] width 367 height 20
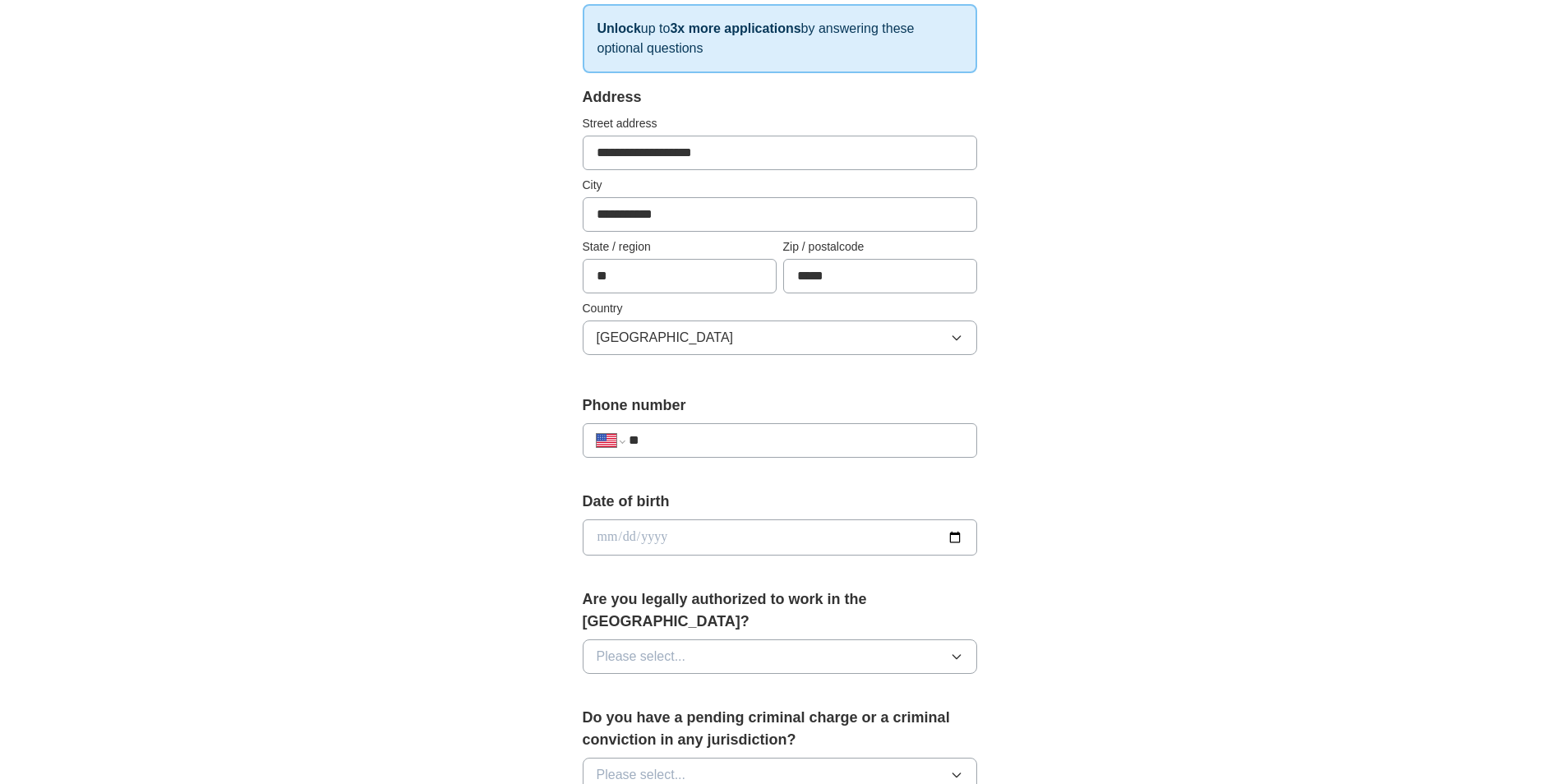
scroll to position [329, 0]
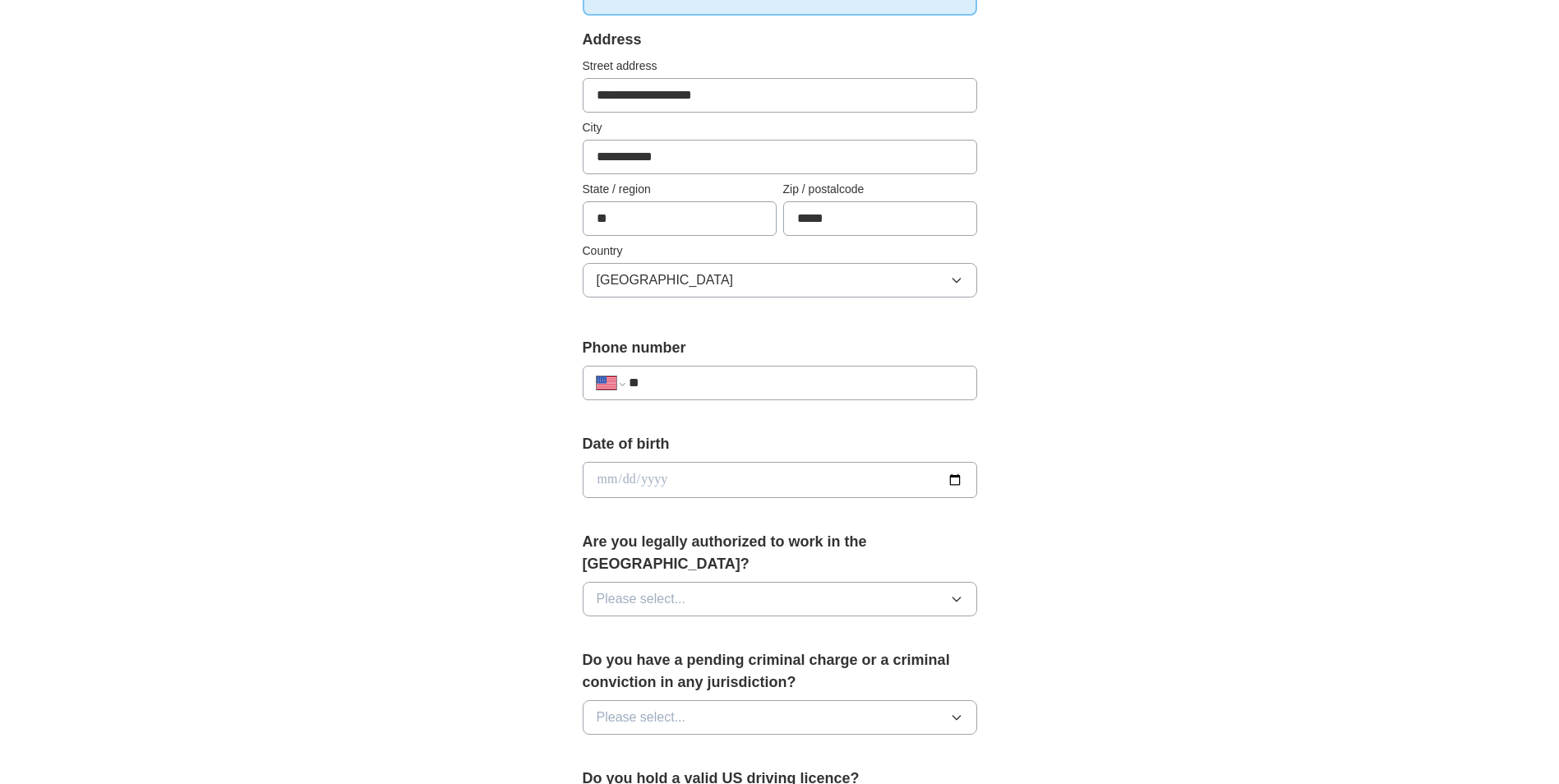
click at [728, 384] on input "**" at bounding box center [795, 382] width 334 height 20
click at [952, 480] on input "date" at bounding box center [779, 480] width 394 height 36
click at [616, 484] on input "date" at bounding box center [779, 480] width 394 height 36
type input "**********"
click at [951, 593] on icon "button" at bounding box center [956, 599] width 13 height 13
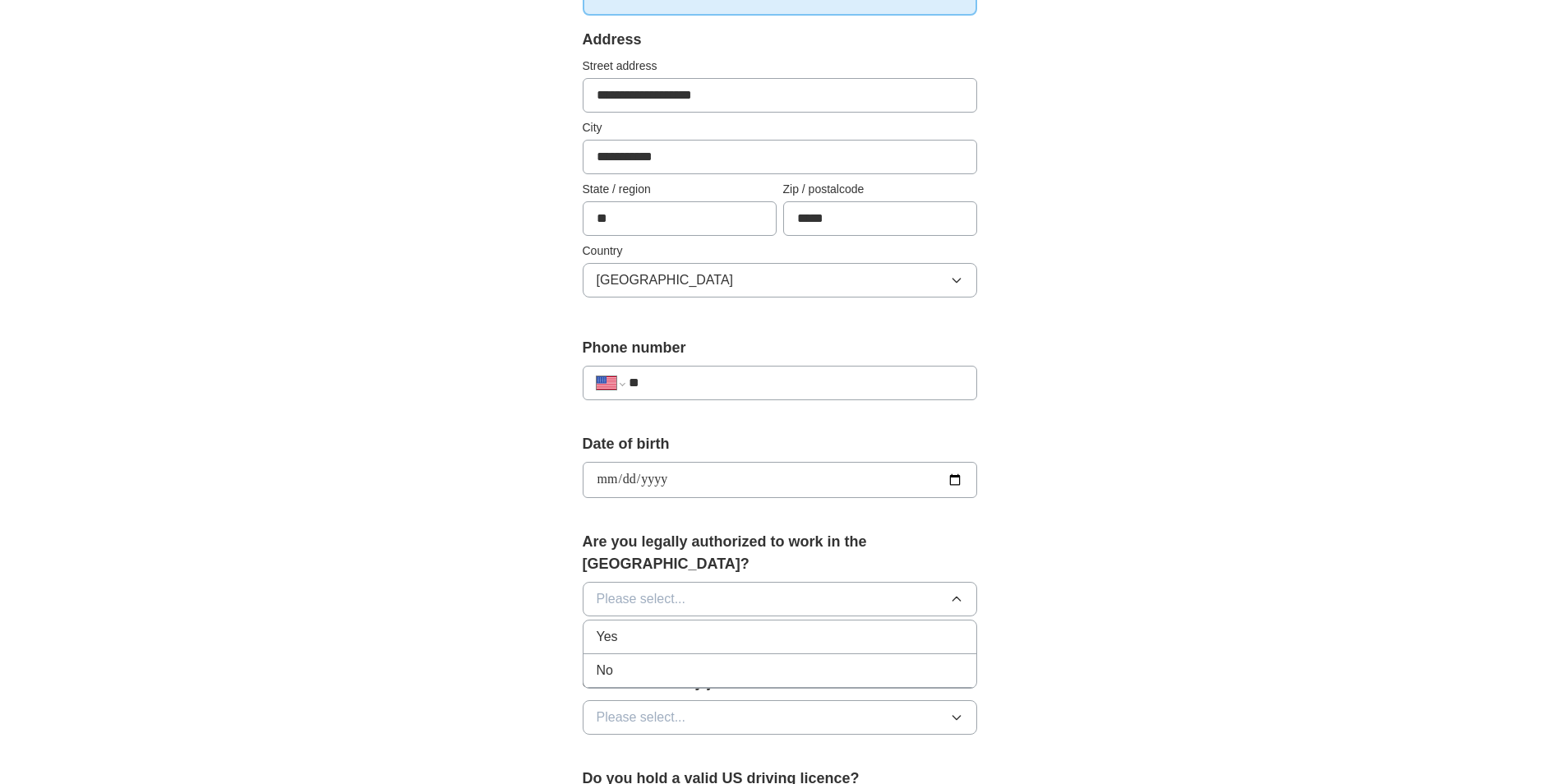
click at [629, 627] on div "Yes" at bounding box center [779, 637] width 367 height 20
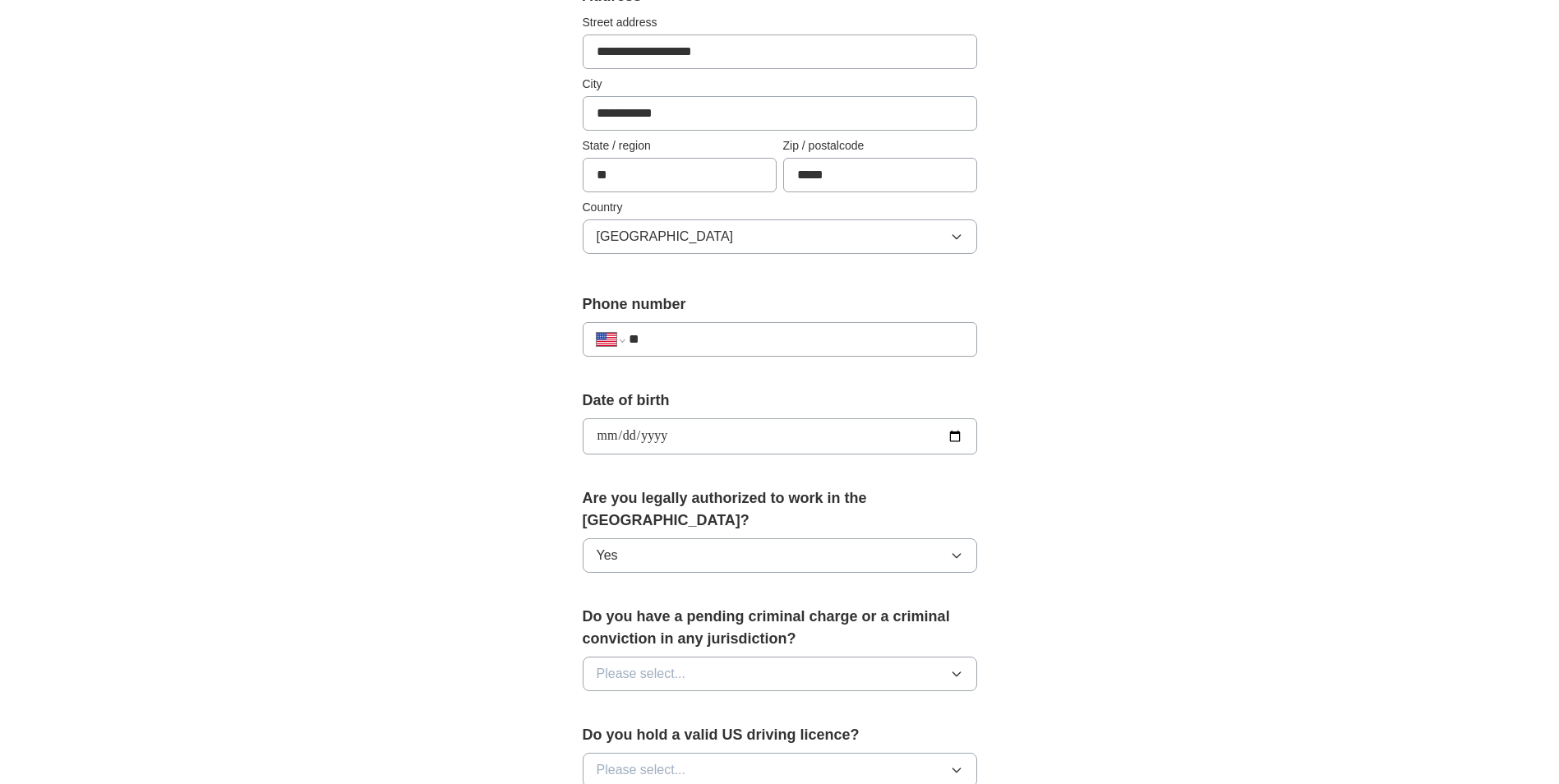
scroll to position [411, 0]
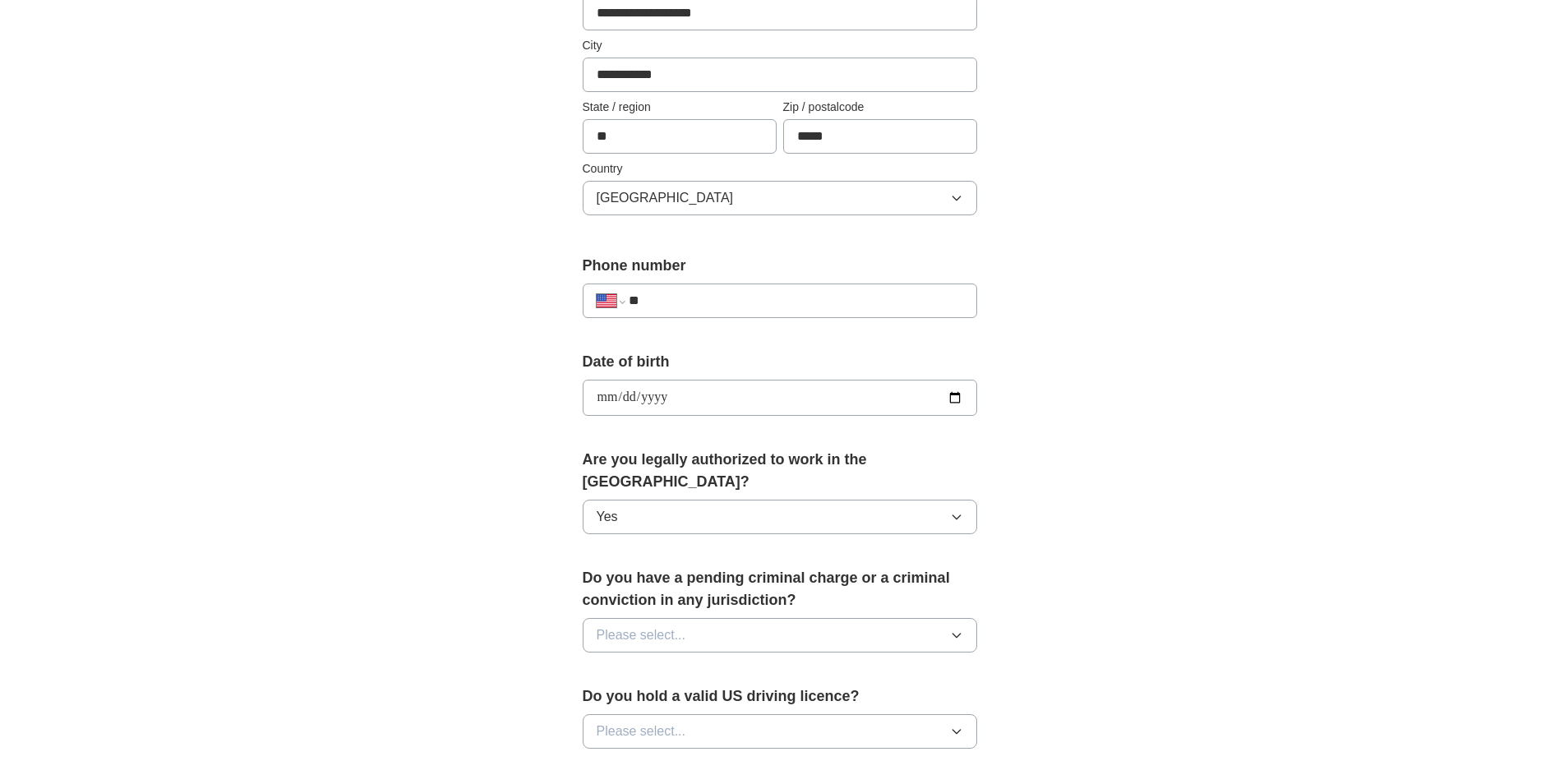
click at [890, 618] on button "Please select..." at bounding box center [779, 635] width 394 height 34
click at [630, 697] on div "No" at bounding box center [779, 706] width 367 height 20
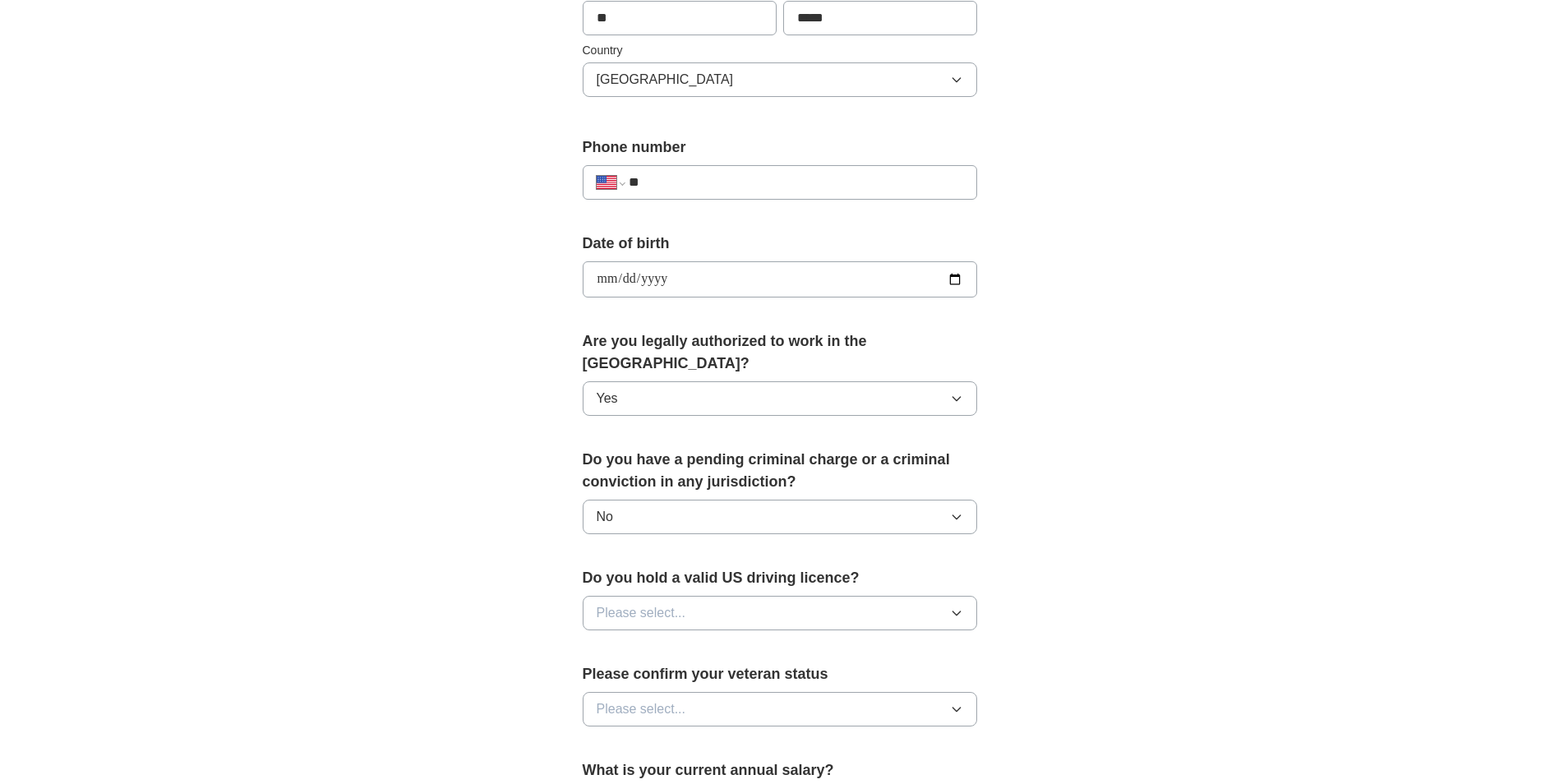
scroll to position [575, 0]
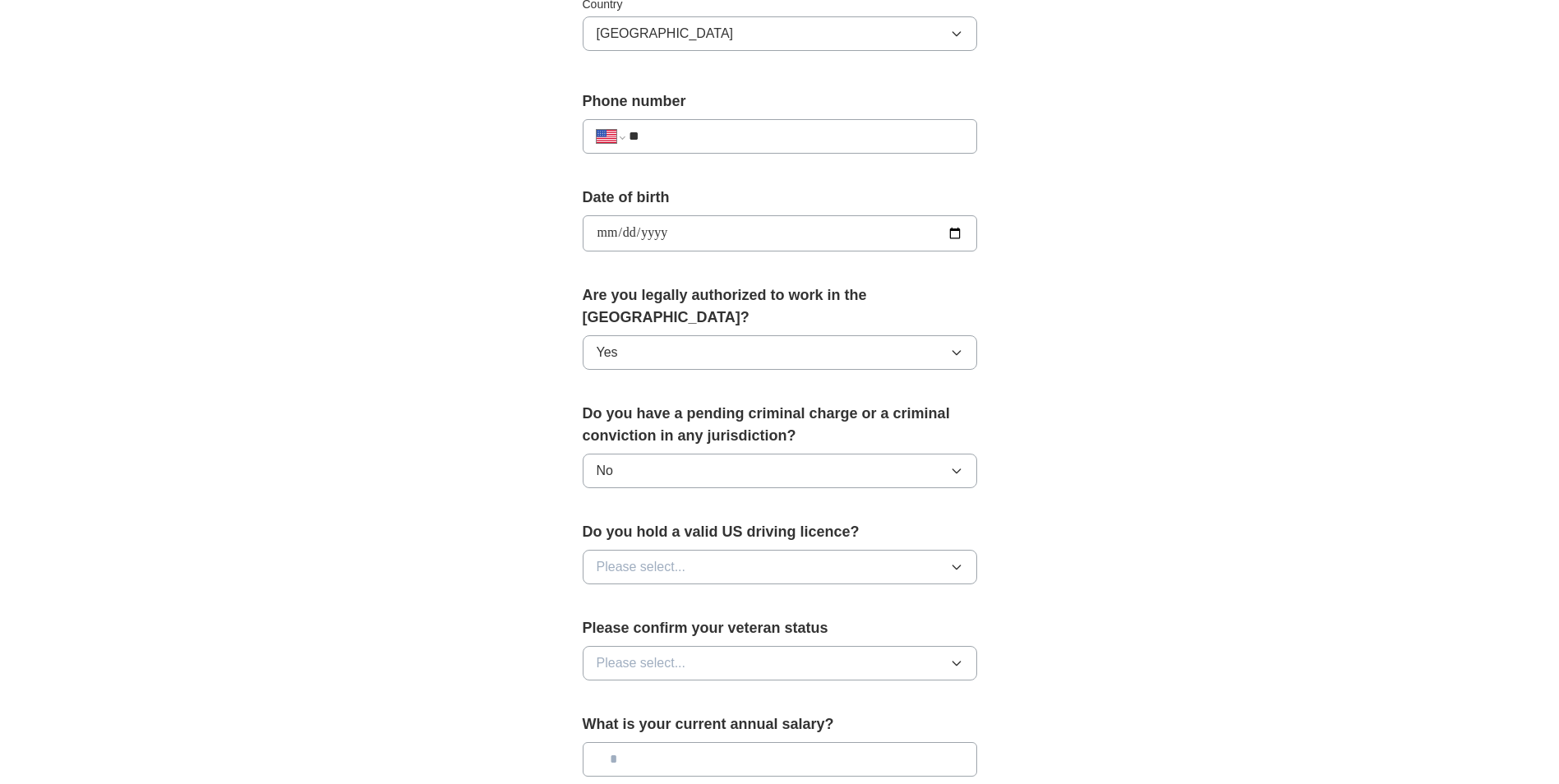
click at [718, 551] on button "Please select..." at bounding box center [779, 567] width 394 height 34
click at [632, 594] on div "Yes" at bounding box center [779, 604] width 367 height 20
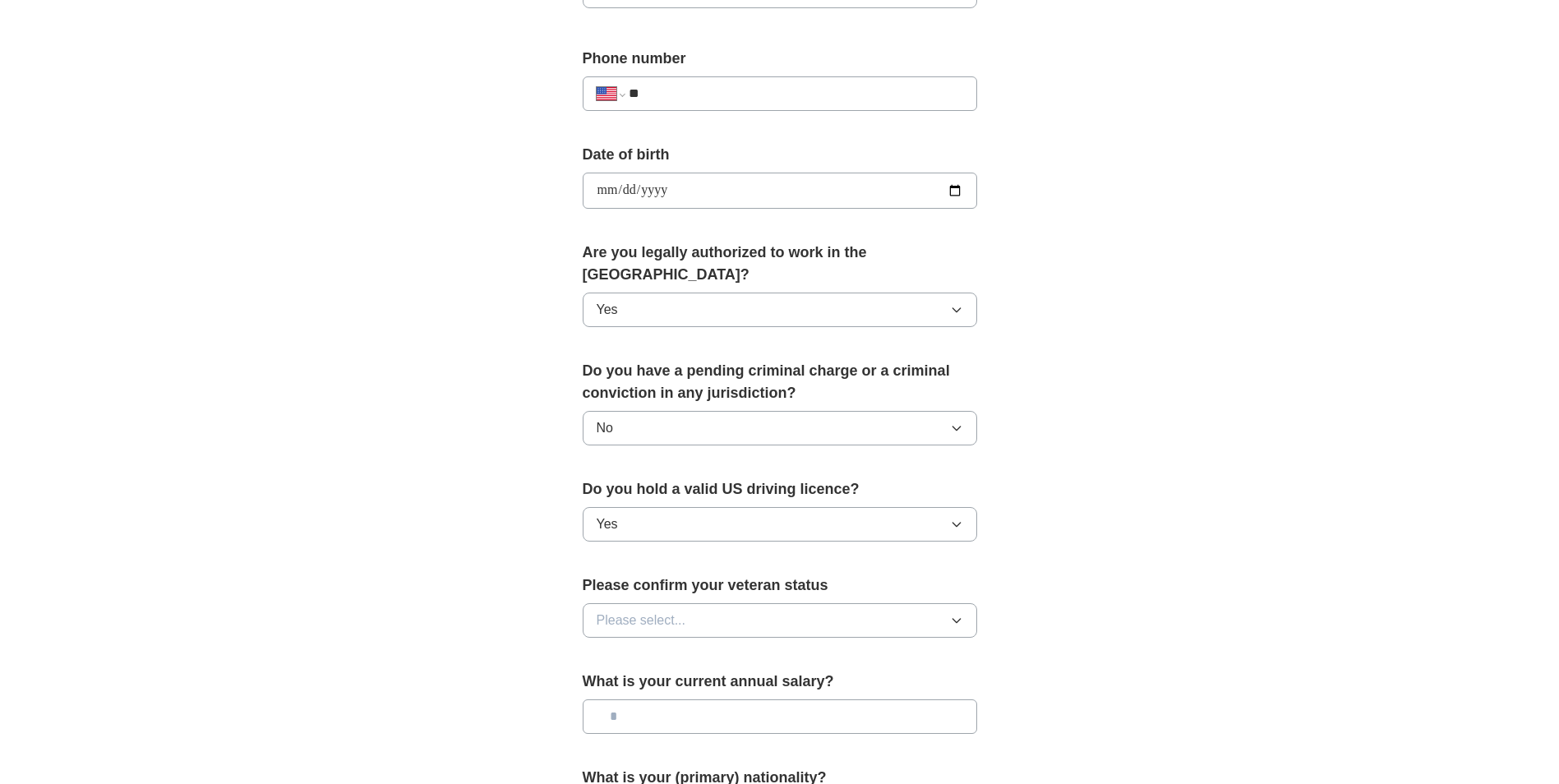
scroll to position [657, 0]
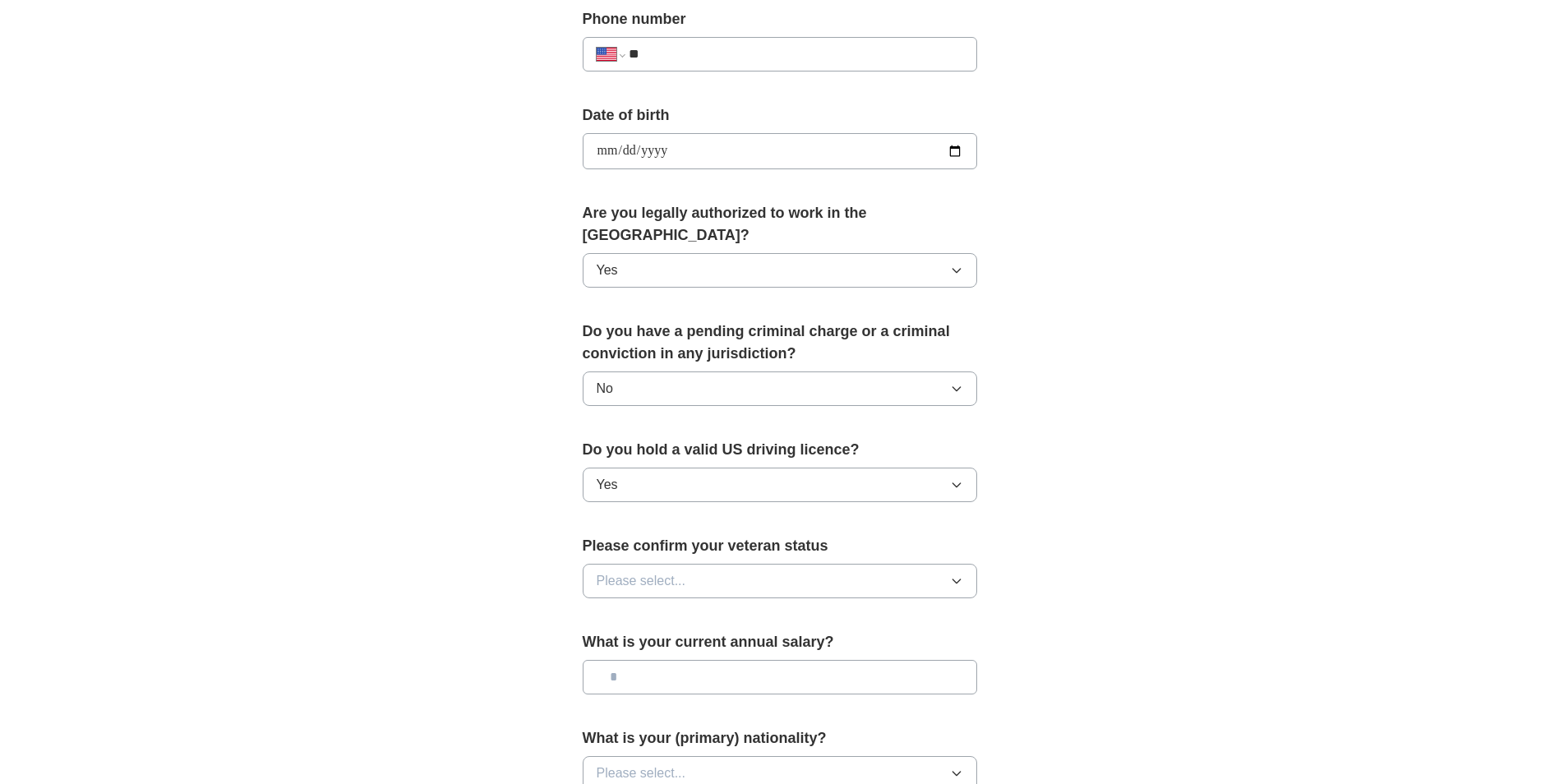
click at [736, 563] on button "Please select..." at bounding box center [779, 580] width 394 height 34
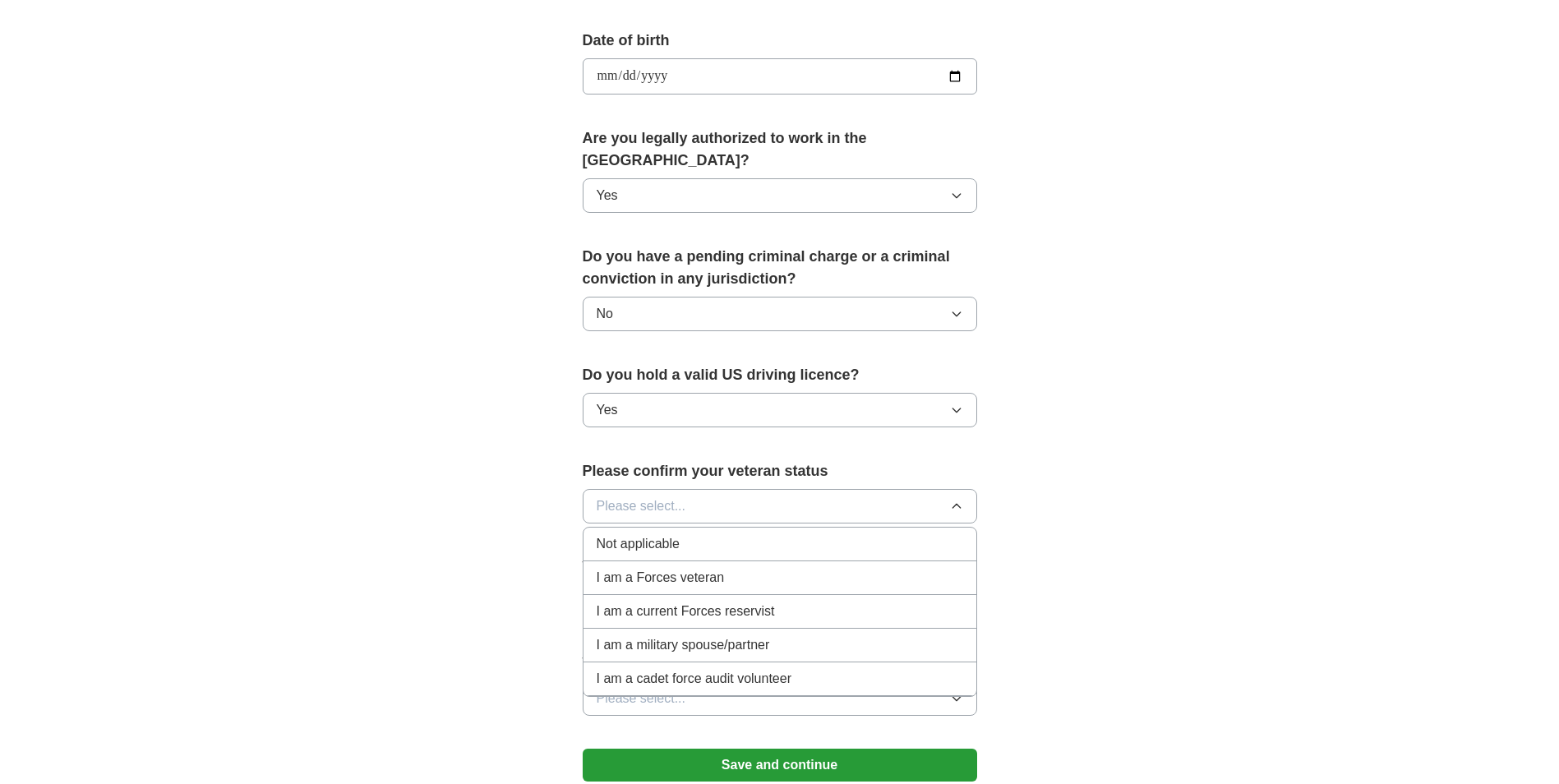
scroll to position [739, 0]
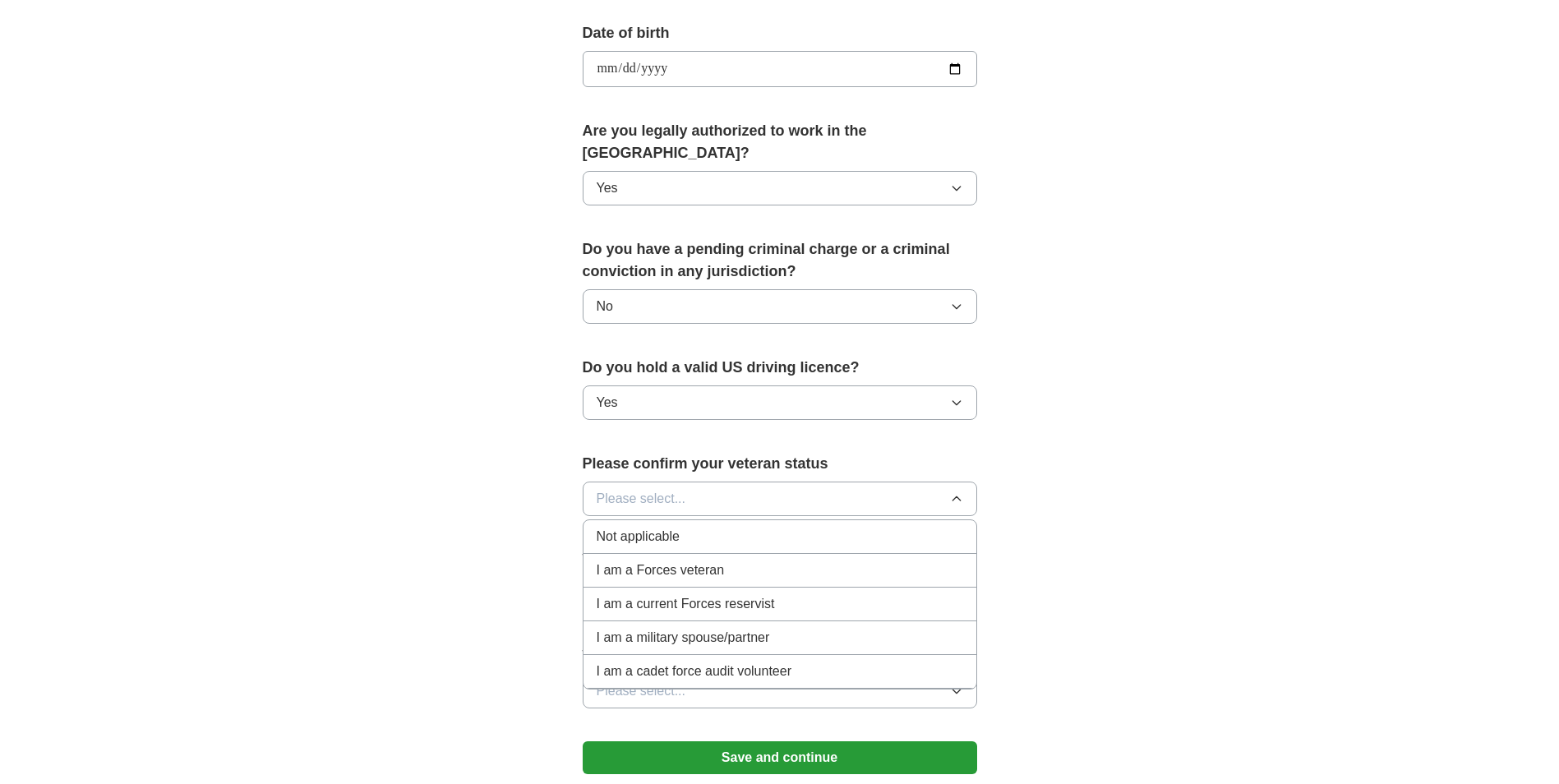
click at [665, 526] on span "Not applicable" at bounding box center [638, 536] width 83 height 20
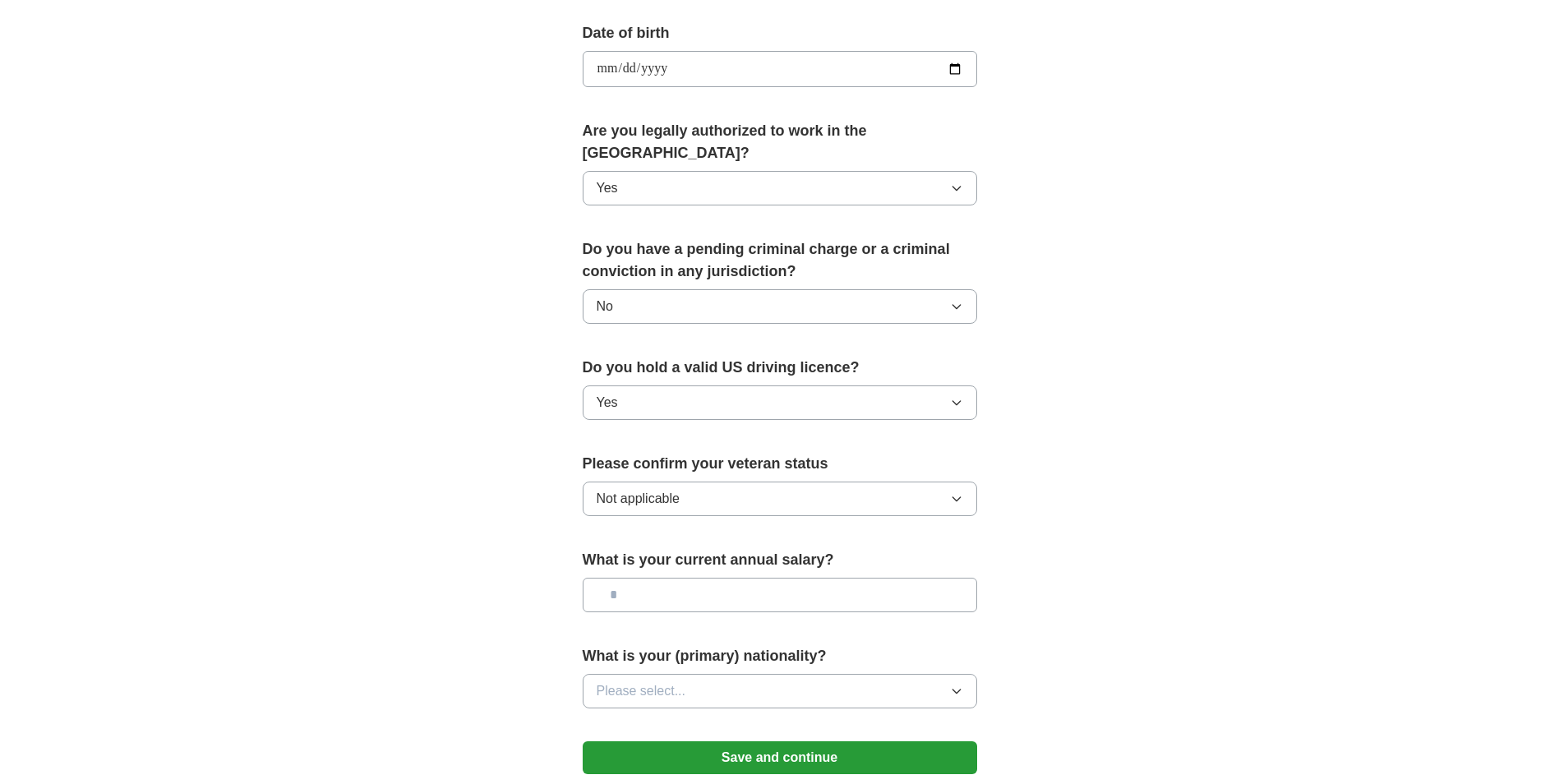
click at [673, 577] on input "text" at bounding box center [779, 594] width 394 height 34
click at [865, 674] on button "Please select..." at bounding box center [779, 691] width 394 height 34
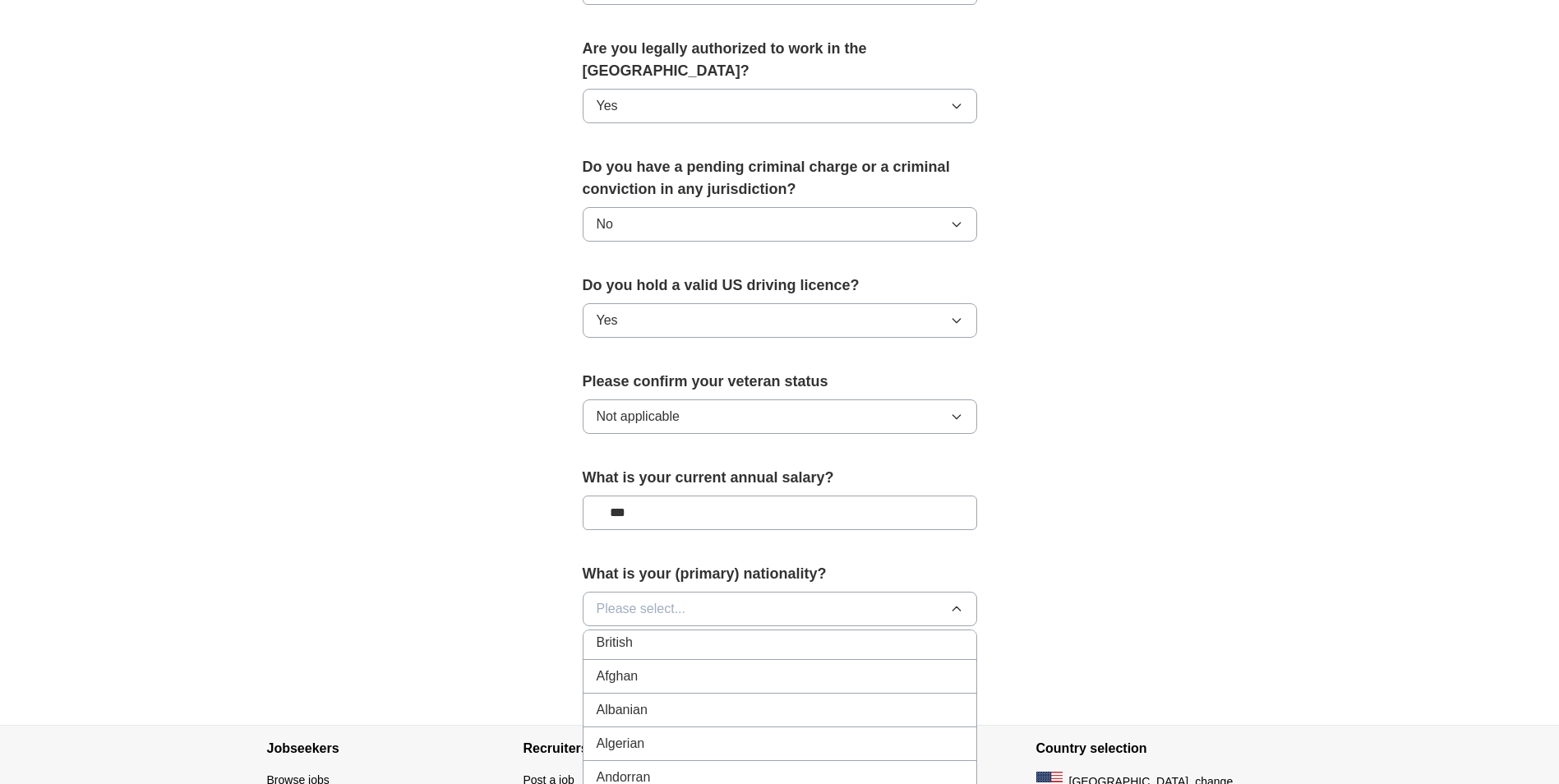
scroll to position [0, 0]
click at [644, 637] on span "American" at bounding box center [624, 646] width 56 height 20
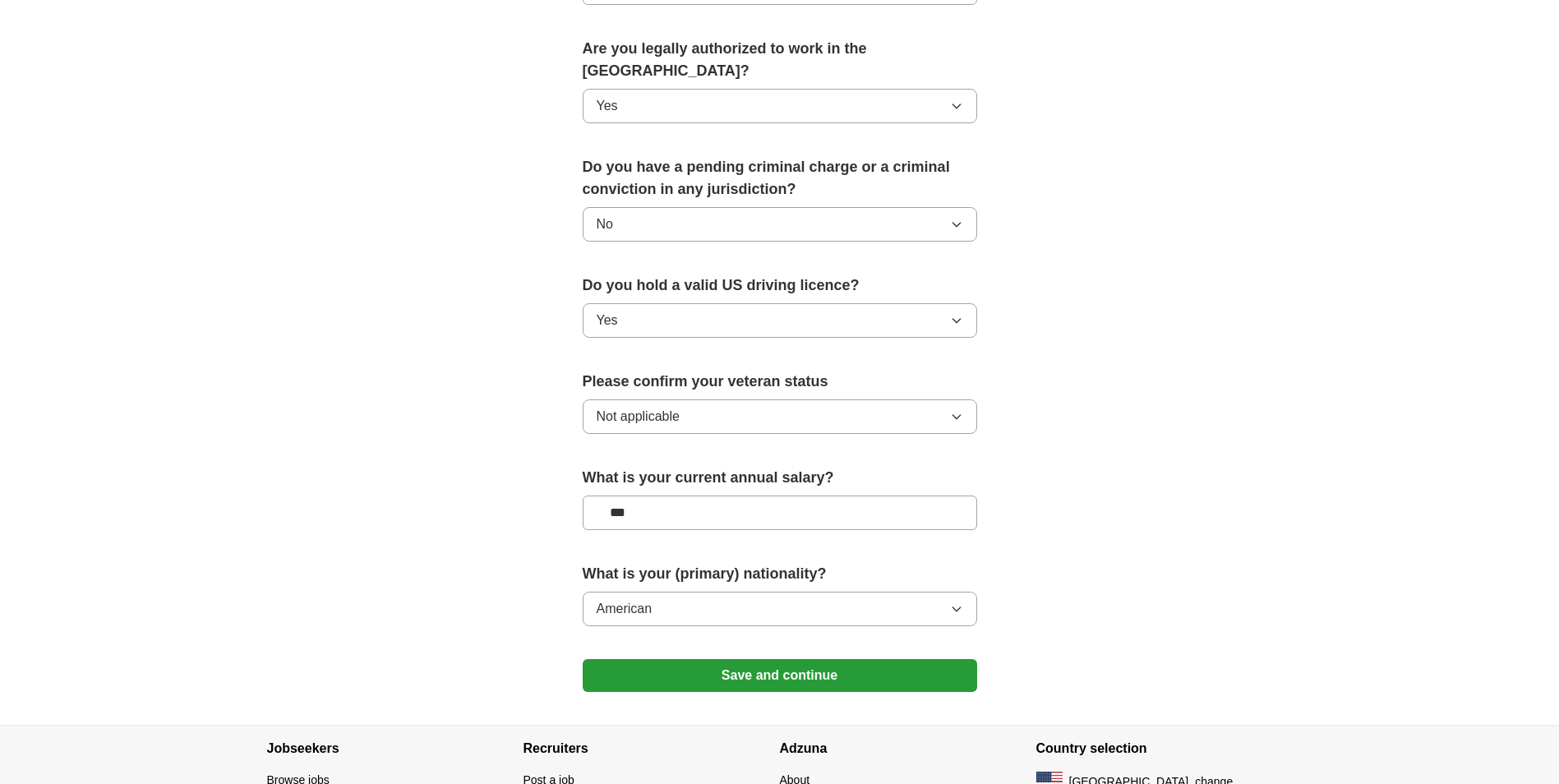
click at [657, 495] on input "***" at bounding box center [779, 512] width 394 height 34
type input "**"
type input "***"
click at [869, 659] on button "Save and continue" at bounding box center [779, 675] width 394 height 33
